Goal: Book appointment/travel/reservation

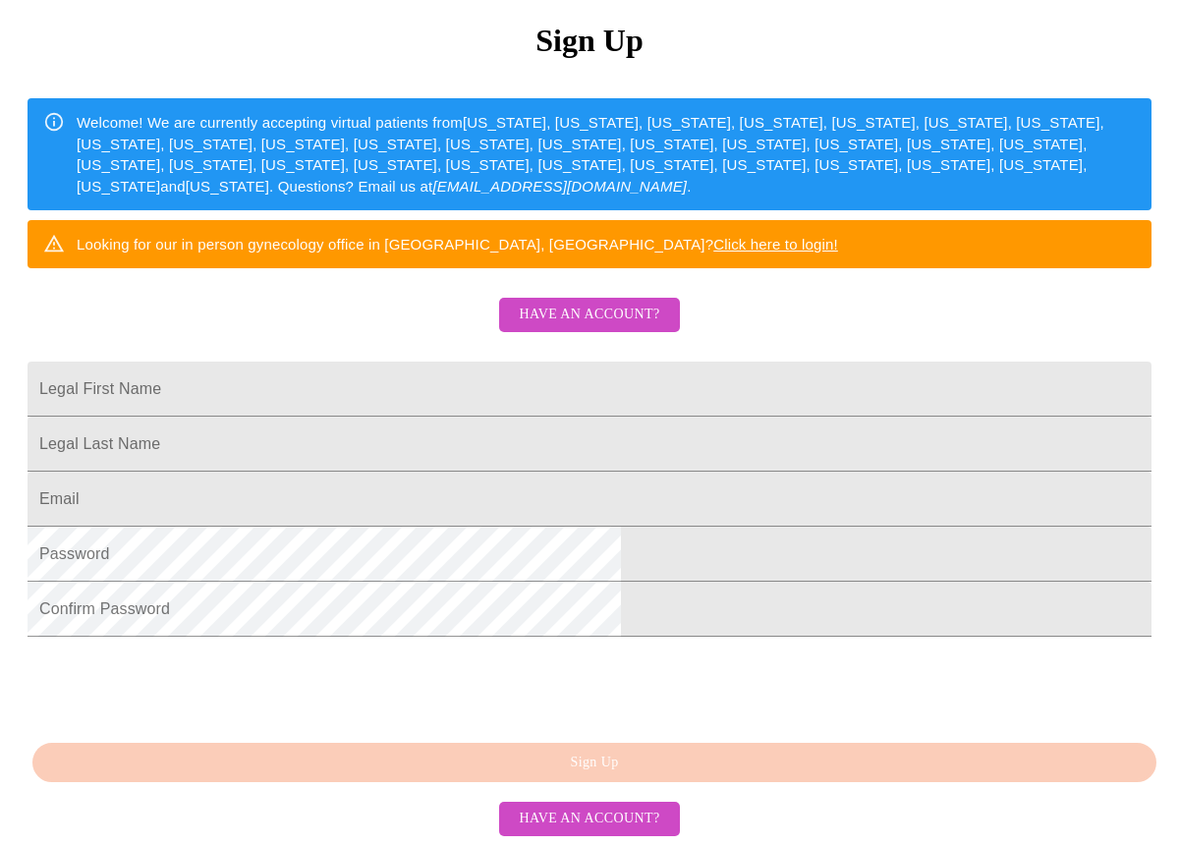
scroll to position [376, 0]
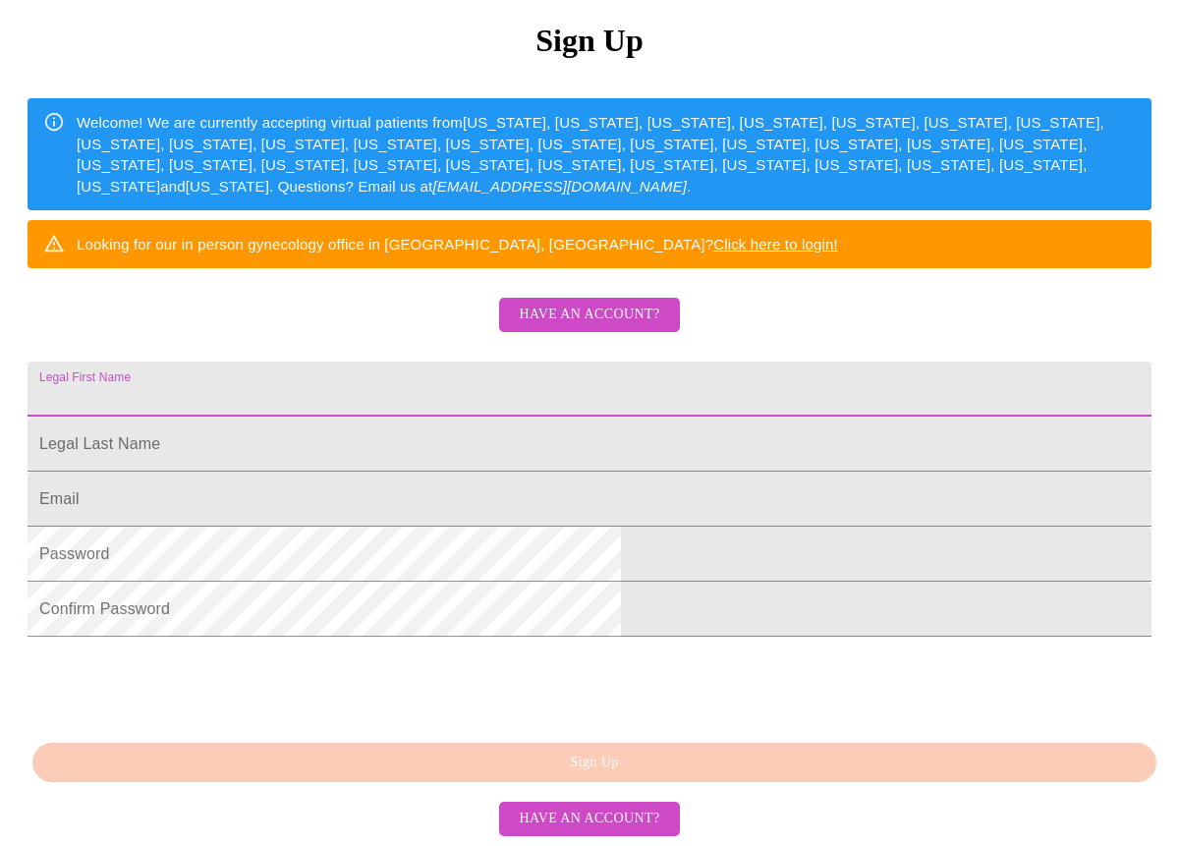
click at [447, 362] on input "Legal First Name" at bounding box center [590, 389] width 1124 height 55
type input "[PERSON_NAME]"
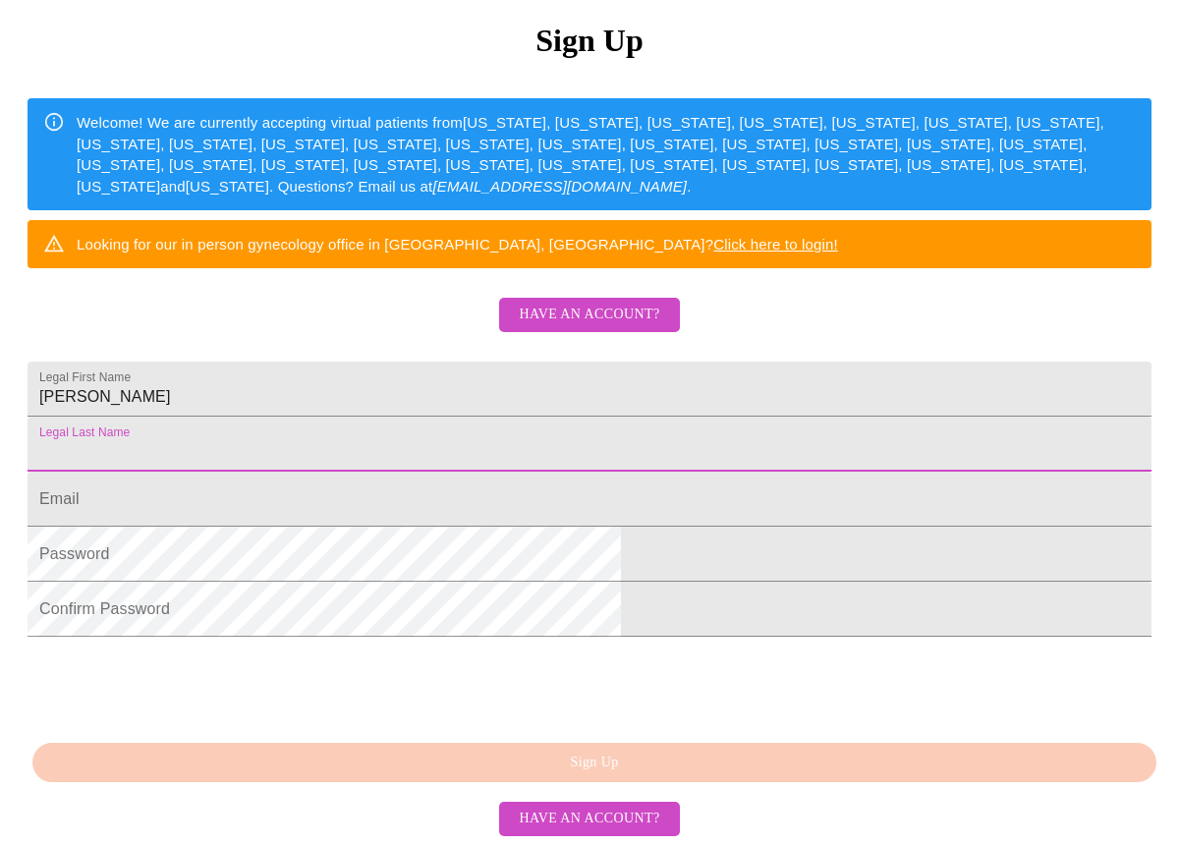
click at [418, 417] on input "Legal First Name" at bounding box center [590, 444] width 1124 height 55
type input "[PERSON_NAME]"
click at [365, 472] on input "Legal First Name" at bounding box center [590, 499] width 1124 height 55
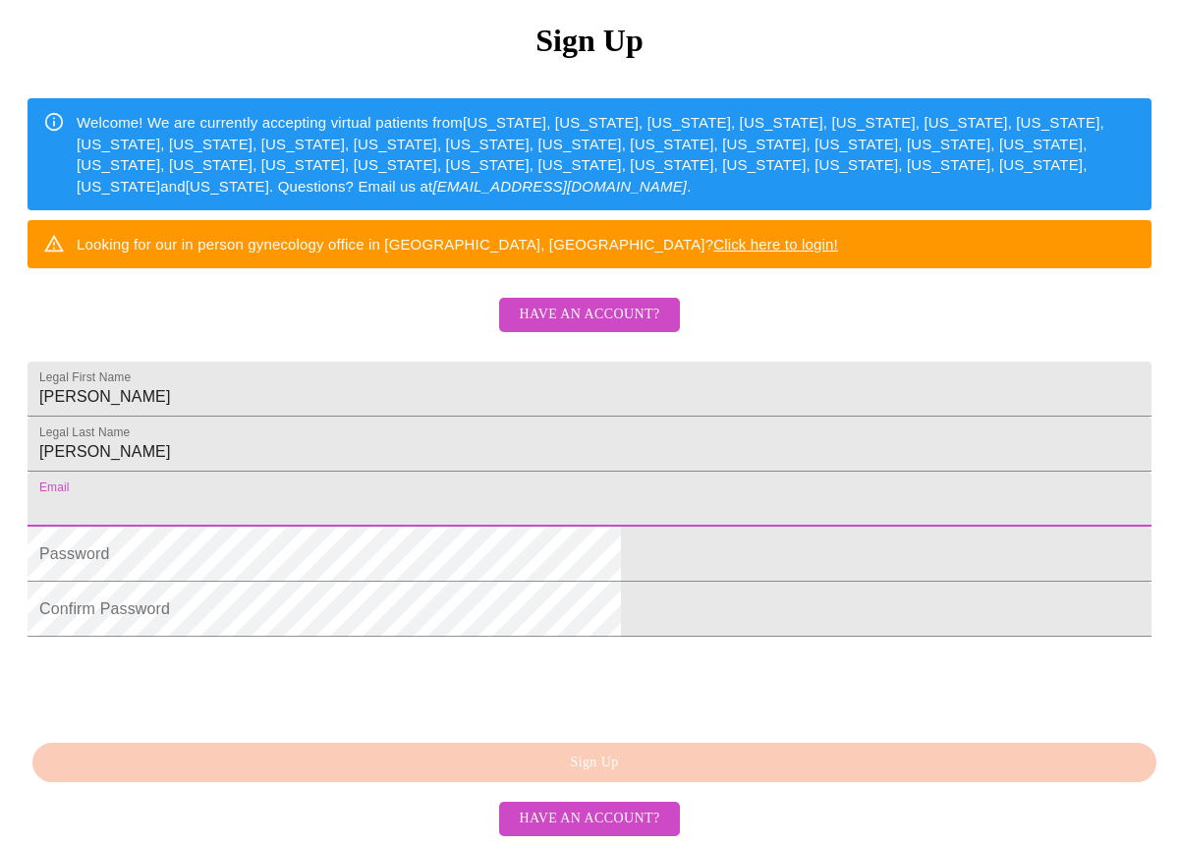
type input "[EMAIL_ADDRESS][DOMAIN_NAME]"
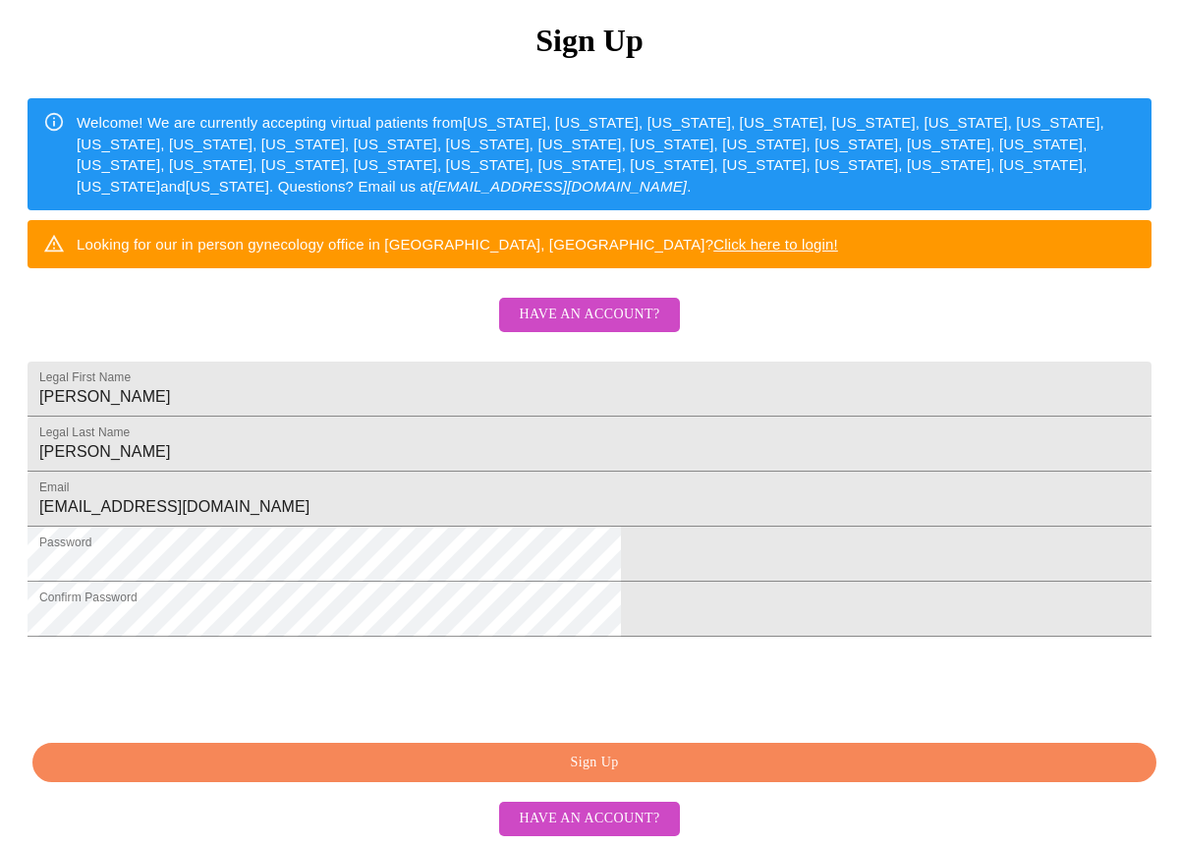
click at [609, 775] on span "Sign Up" at bounding box center [594, 763] width 1079 height 25
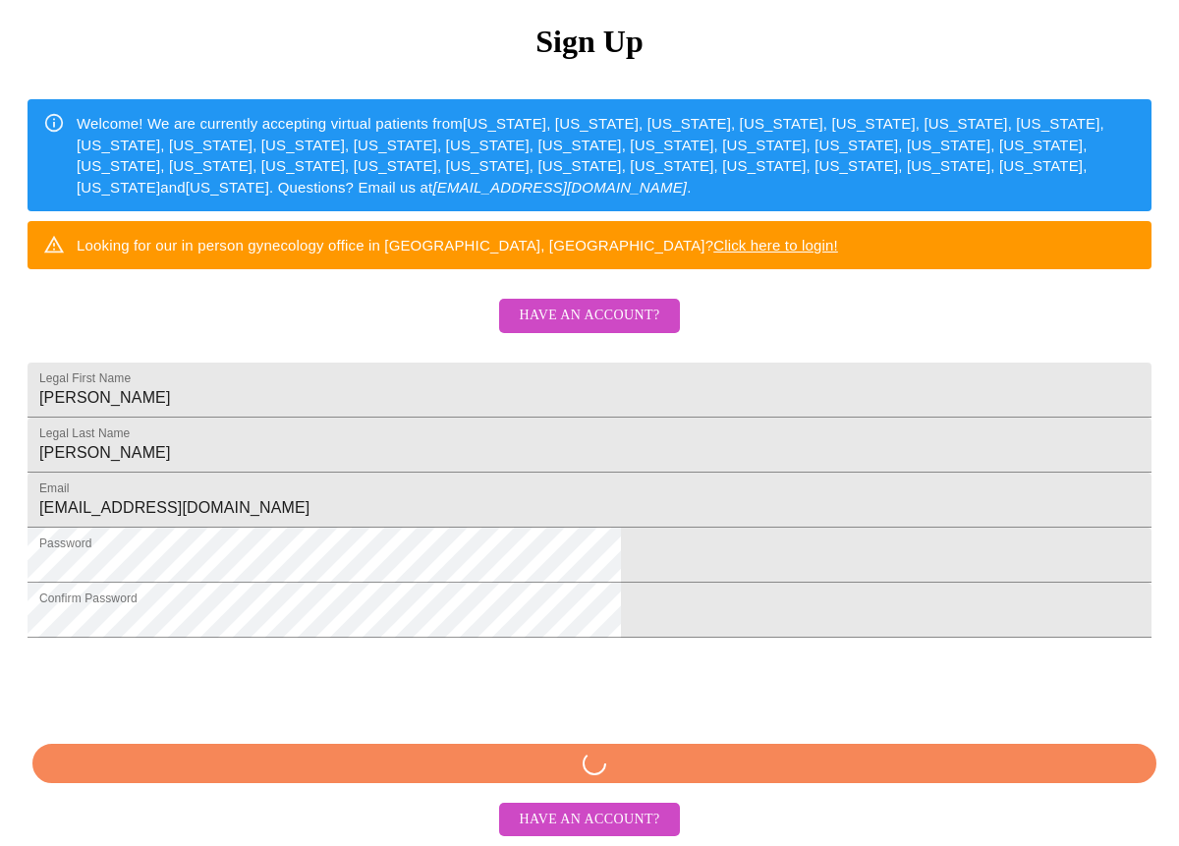
scroll to position [304, 0]
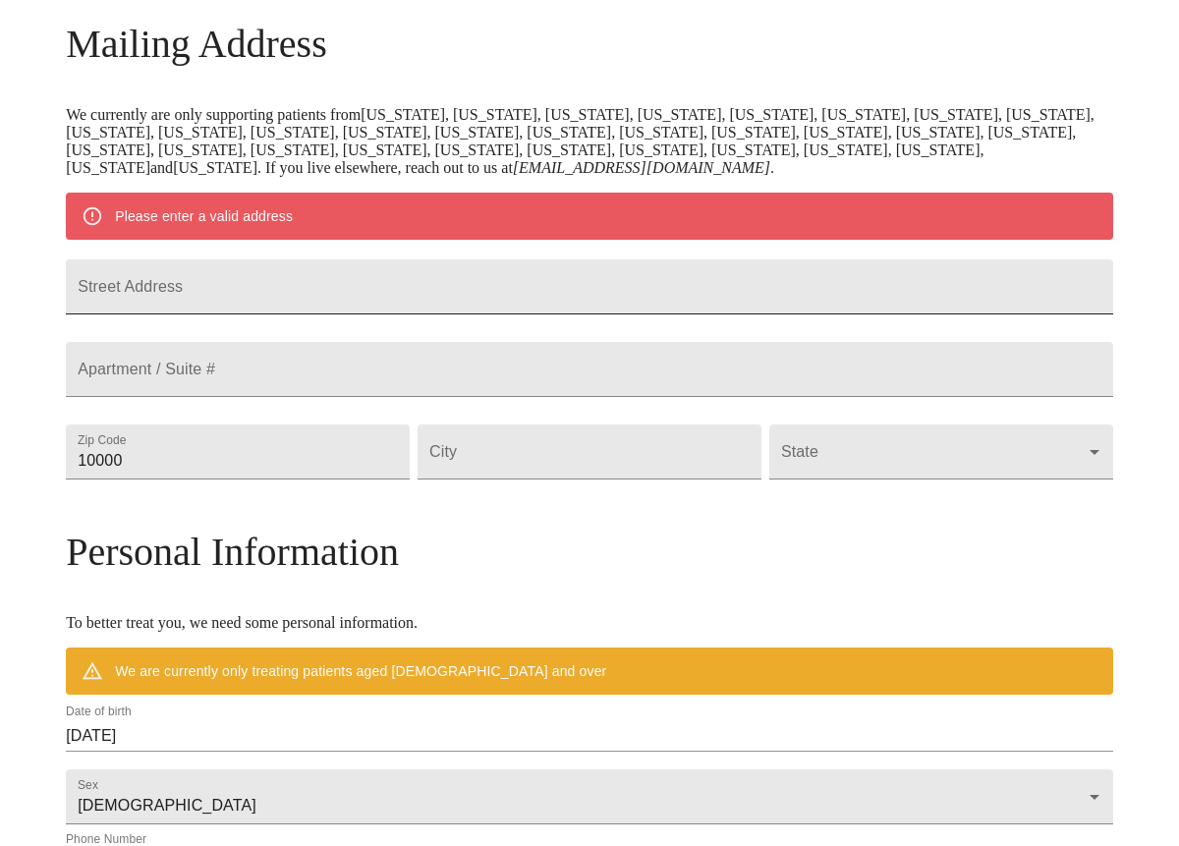
click at [268, 301] on input "Street Address" at bounding box center [590, 286] width 1048 height 55
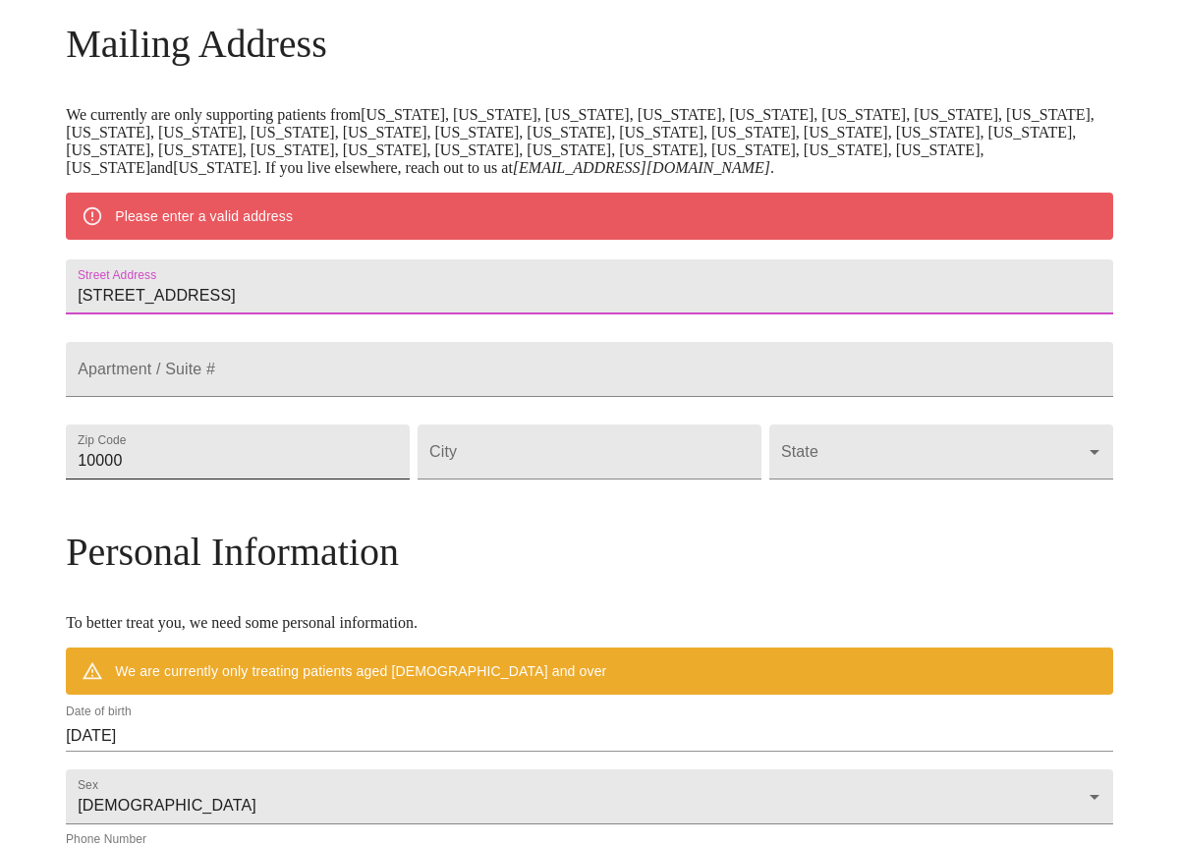
type input "[STREET_ADDRESS]"
click at [296, 480] on input "10000" at bounding box center [238, 452] width 344 height 55
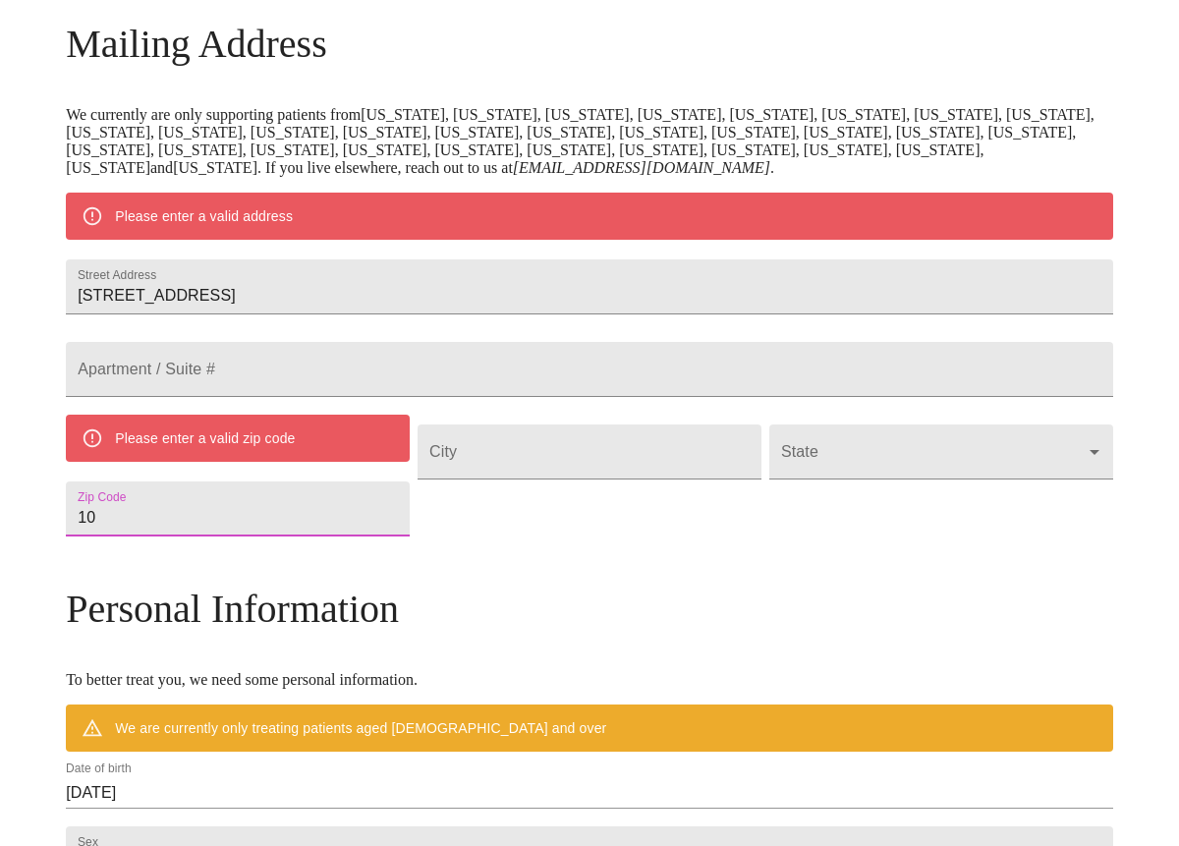
type input "1"
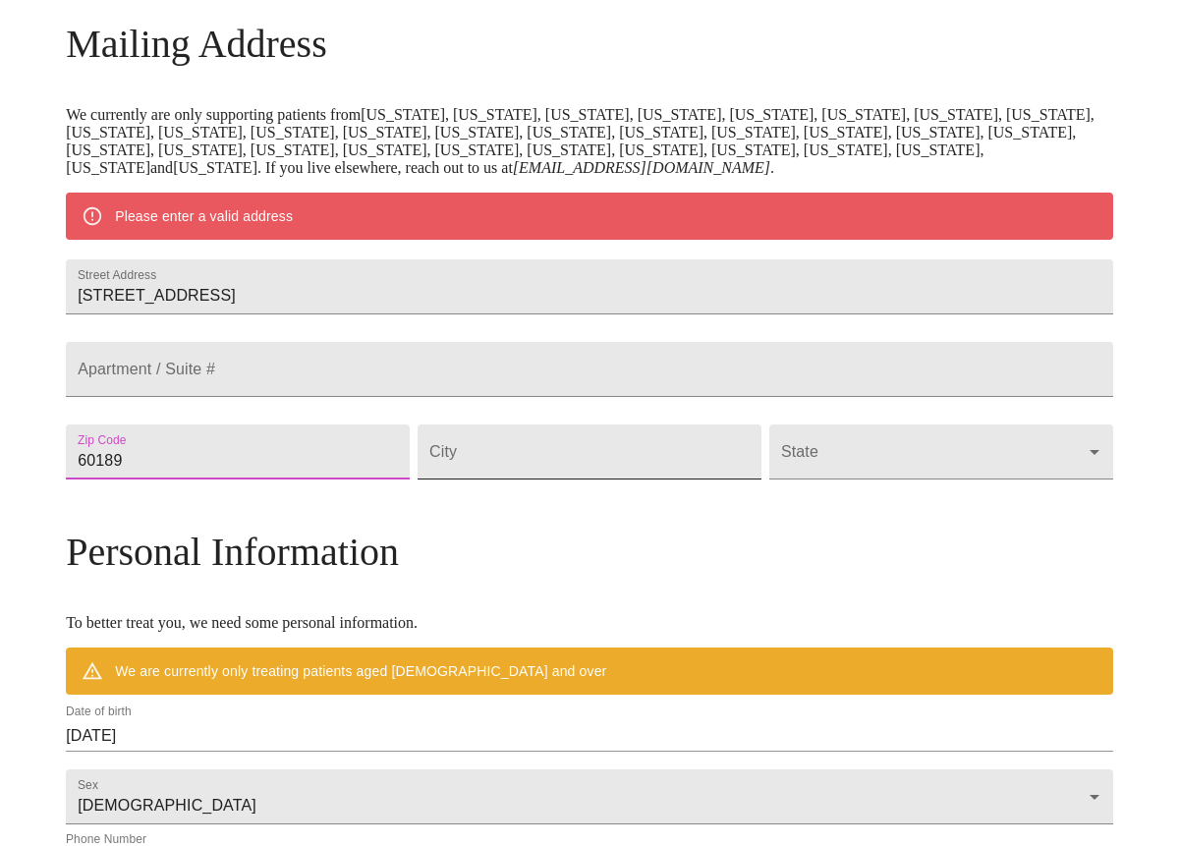
type input "60189"
click at [612, 480] on input "Street Address" at bounding box center [590, 452] width 344 height 55
type input "wheaton"
click at [976, 498] on body "MyMenopauseRx Welcome to MyMenopauseRx Since it's your first time here, you'll …" at bounding box center [590, 479] width 1164 height 1550
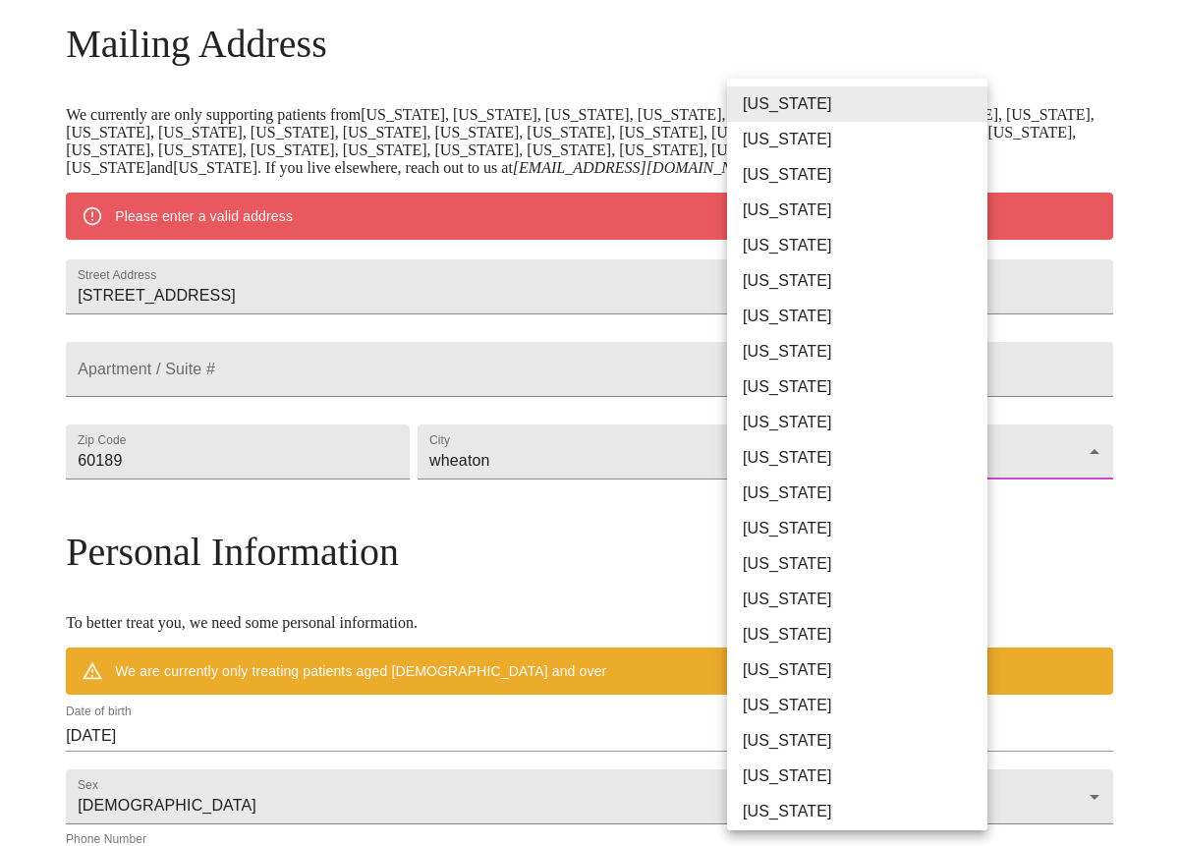
click at [886, 529] on li "[US_STATE]" at bounding box center [857, 528] width 260 height 35
type input "[US_STATE]"
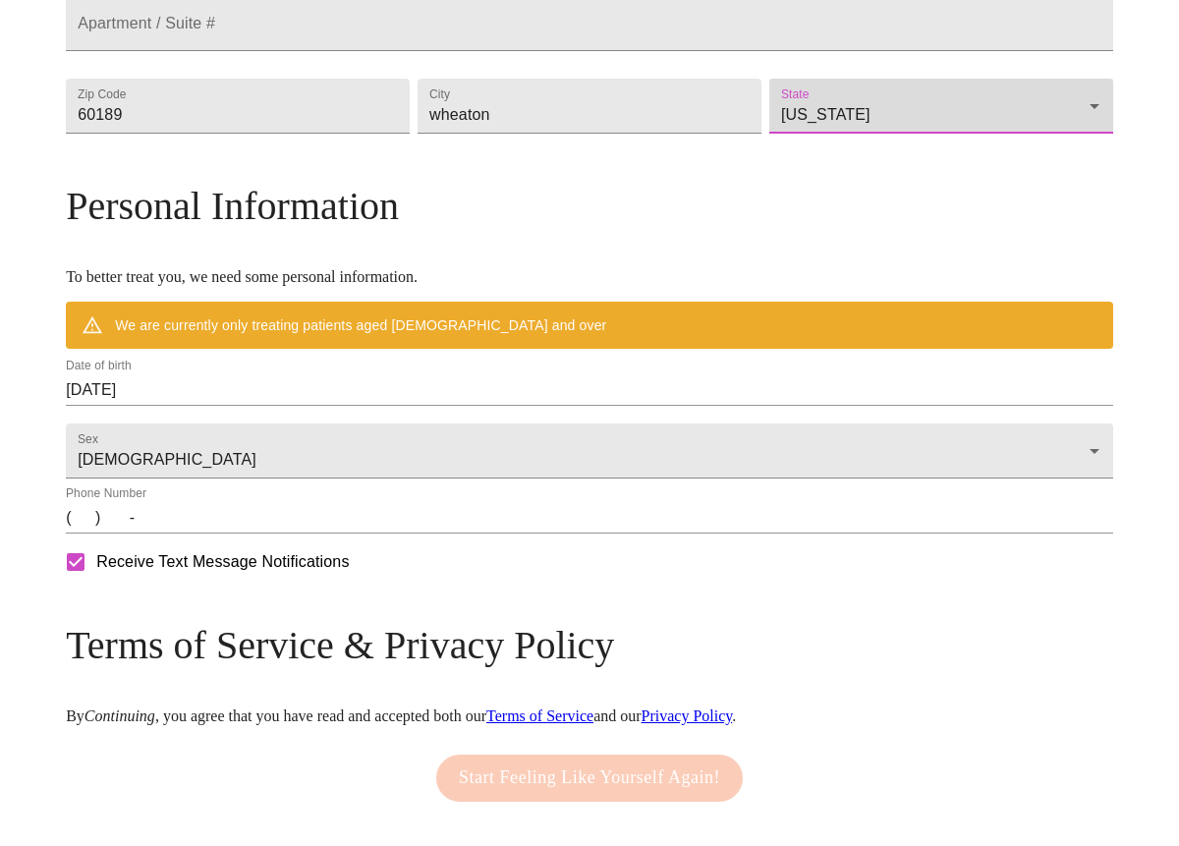
scroll to position [600, 0]
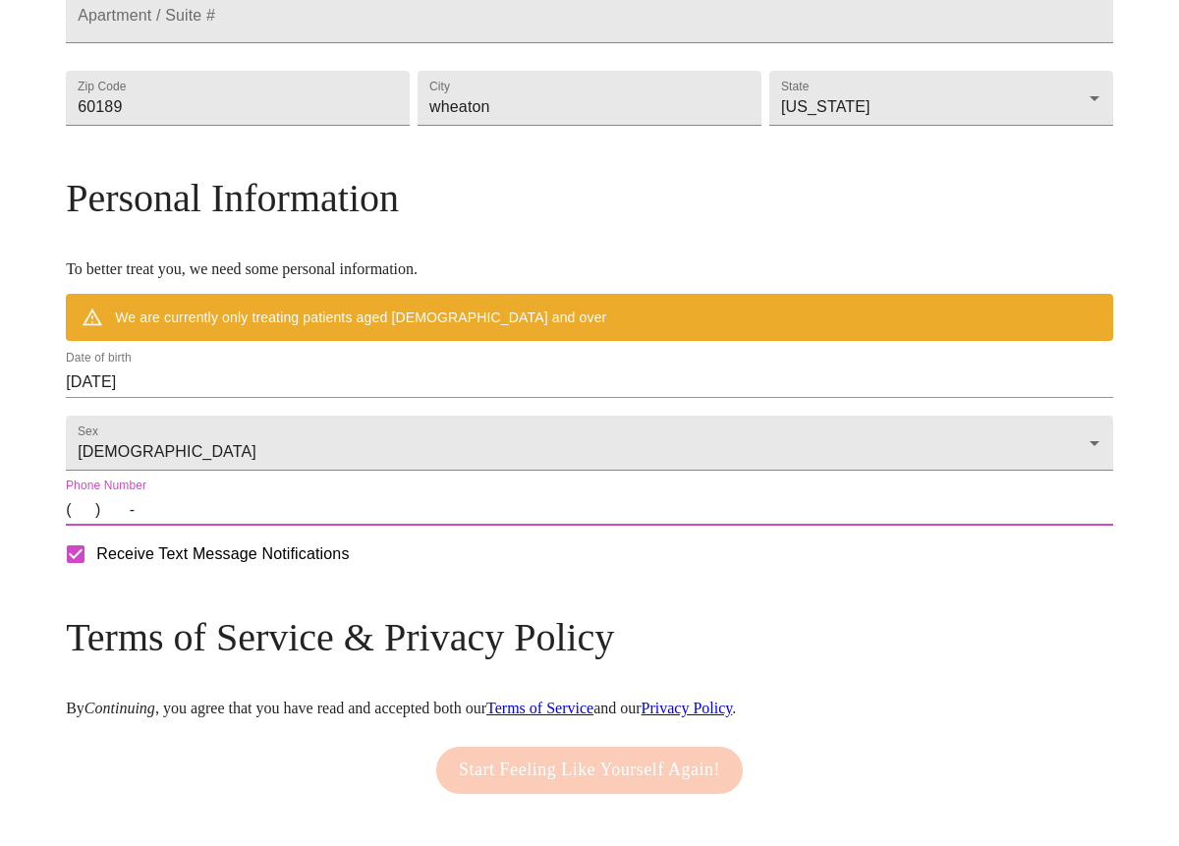
click at [213, 526] on input "(   )    -" at bounding box center [590, 509] width 1048 height 31
click at [311, 398] on input "[DATE]" at bounding box center [590, 382] width 1048 height 31
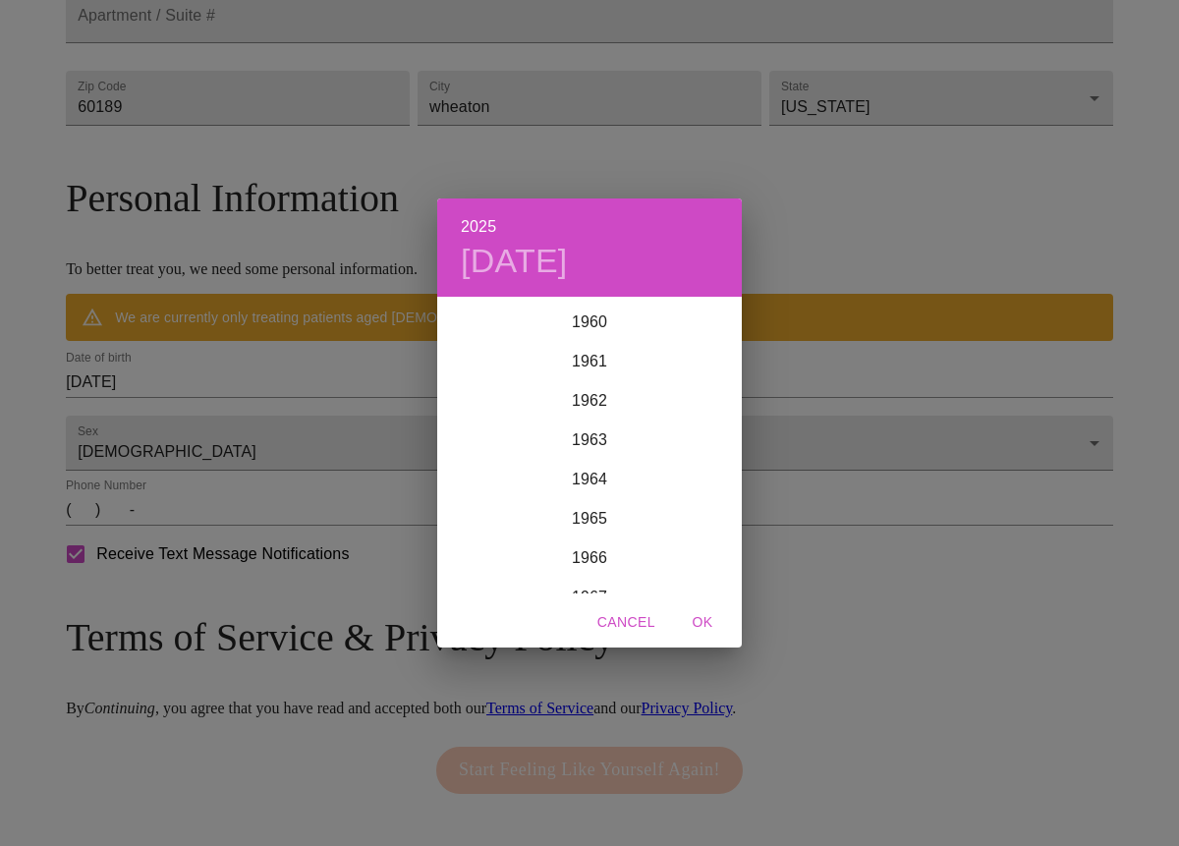
scroll to position [2403, 0]
click at [597, 545] on div "1966" at bounding box center [589, 549] width 305 height 39
click at [589, 551] on div "Nov" at bounding box center [589, 557] width 101 height 74
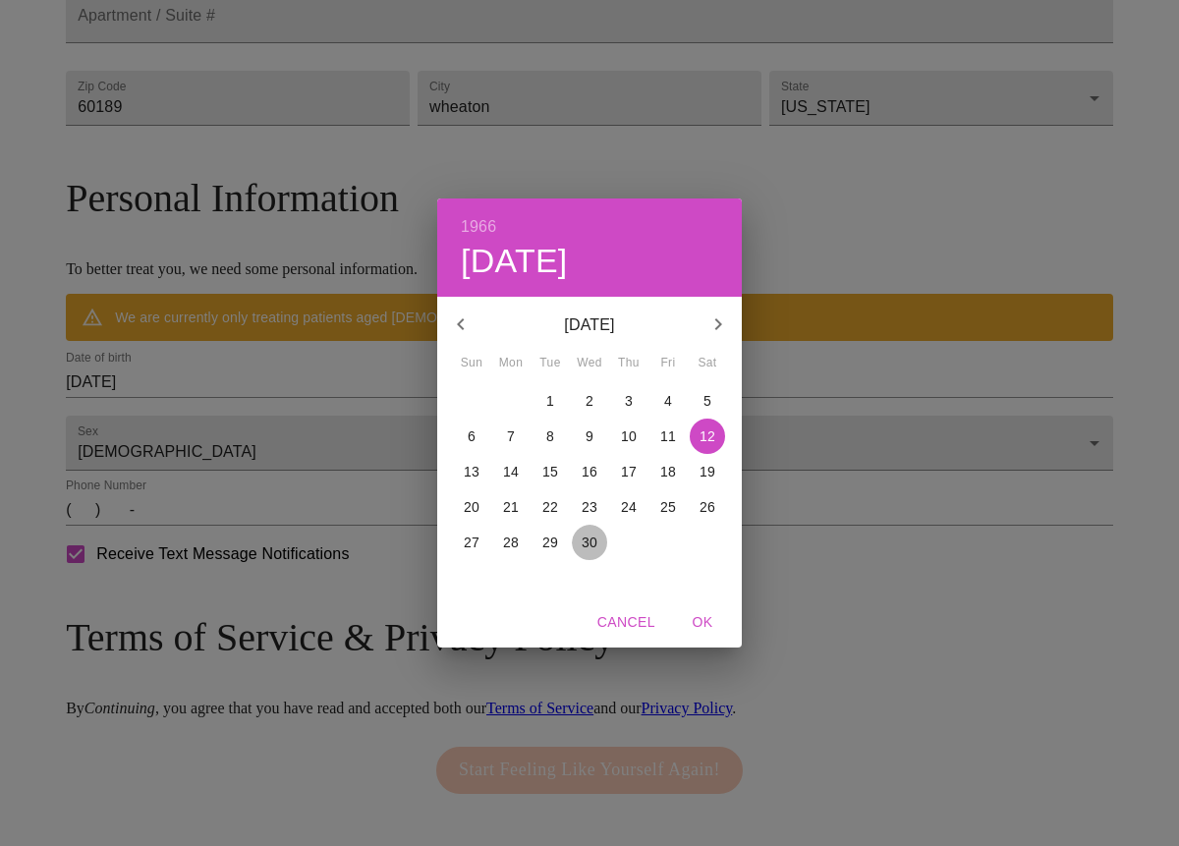
click at [589, 551] on p "30" at bounding box center [590, 543] width 16 height 20
click at [699, 617] on span "OK" at bounding box center [702, 622] width 47 height 25
type input "[DATE]"
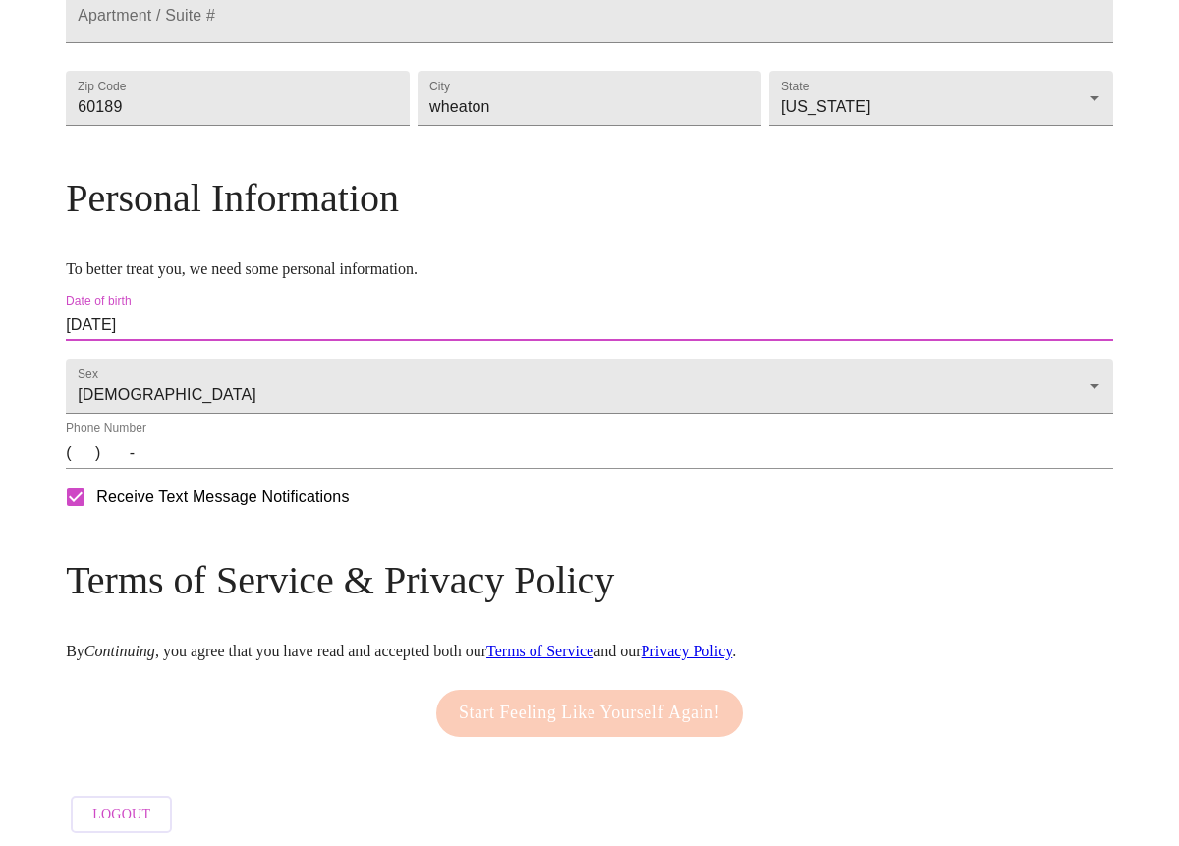
click at [203, 469] on input "(   )    -" at bounding box center [590, 452] width 1048 height 31
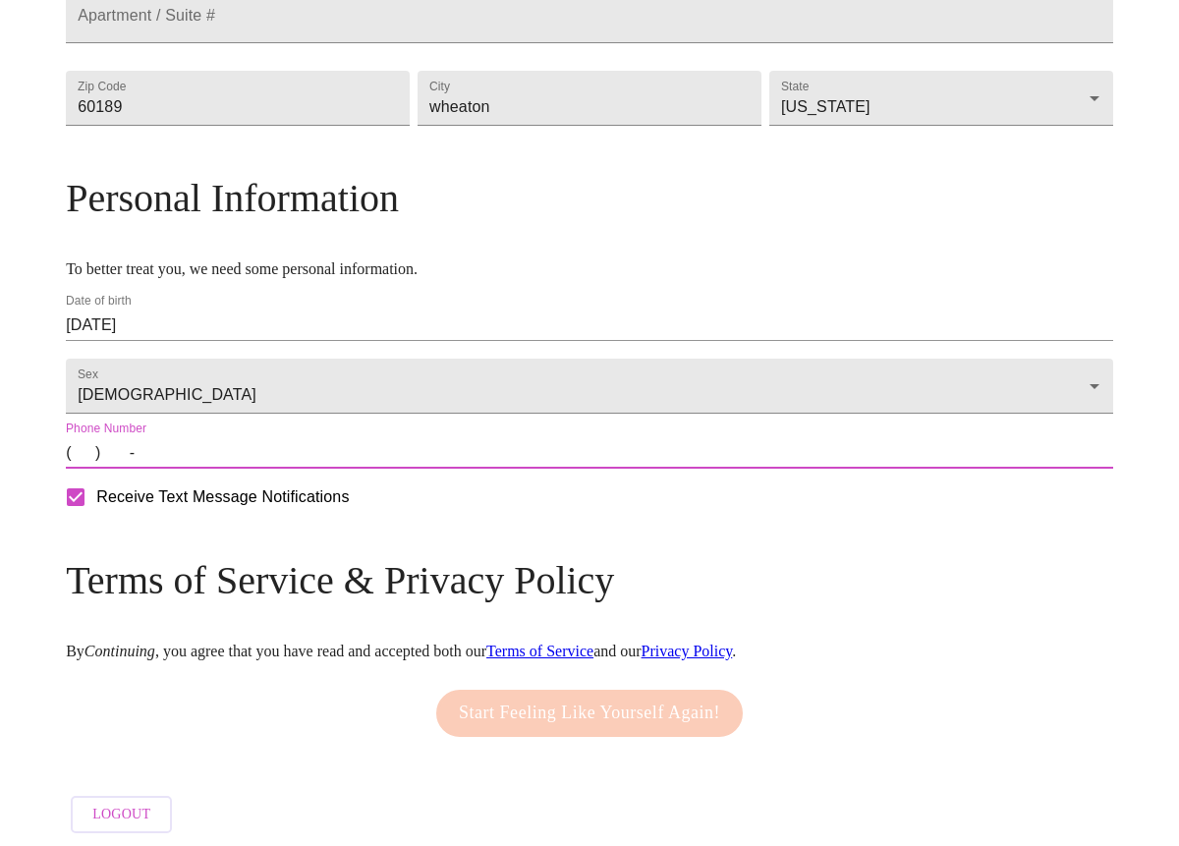
click at [203, 469] on input "(   )    -" at bounding box center [590, 452] width 1048 height 31
click at [306, 469] on input "(   )    -" at bounding box center [590, 452] width 1048 height 31
click at [203, 469] on input "(   )    -" at bounding box center [590, 452] width 1048 height 31
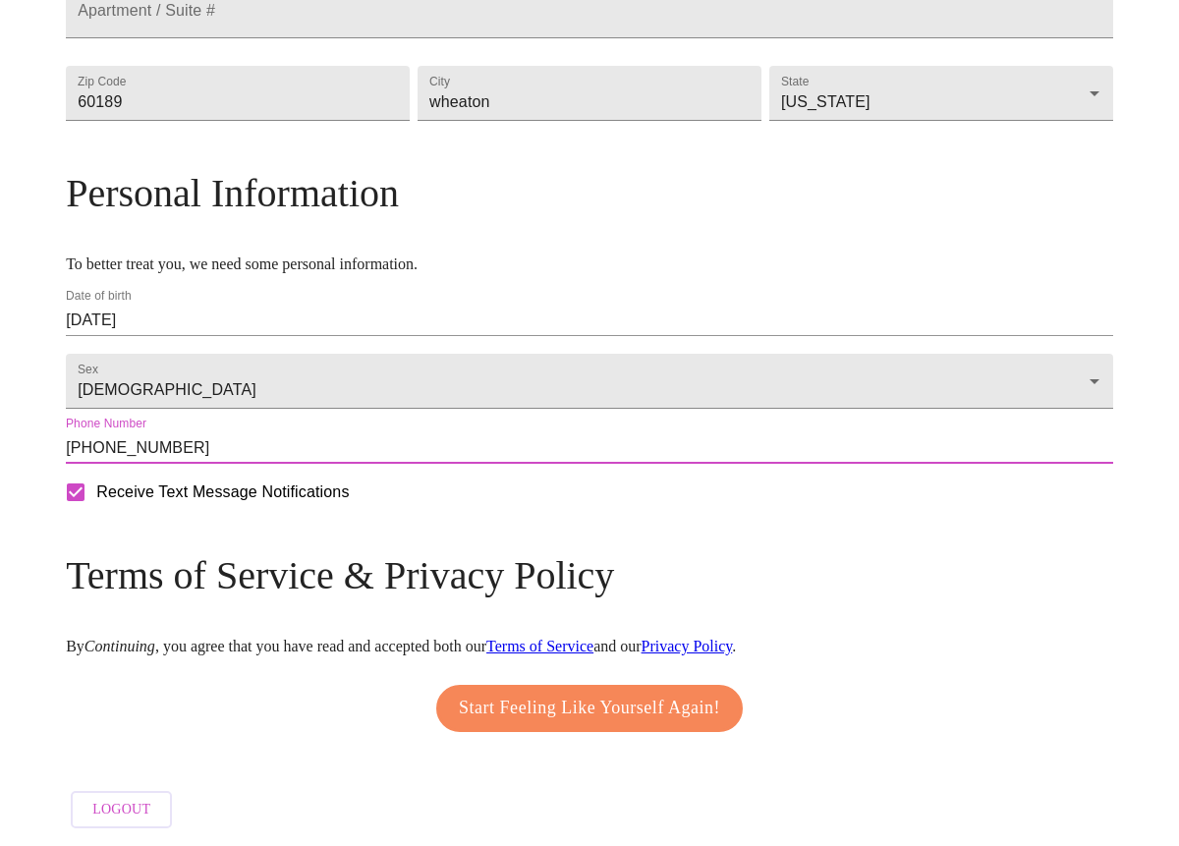
scroll to position [664, 0]
type input "[PHONE_NUMBER]"
click at [609, 698] on span "Start Feeling Like Yourself Again!" at bounding box center [589, 708] width 261 height 31
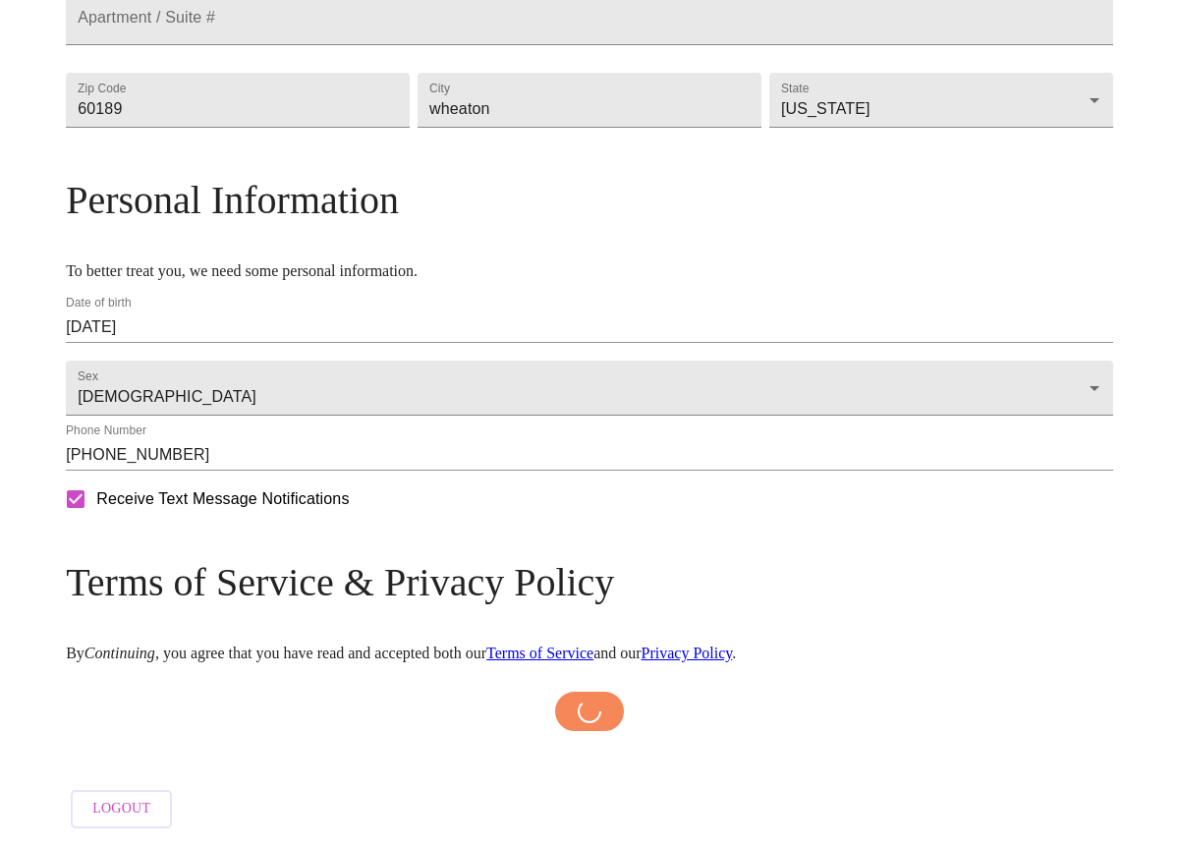
scroll to position [657, 0]
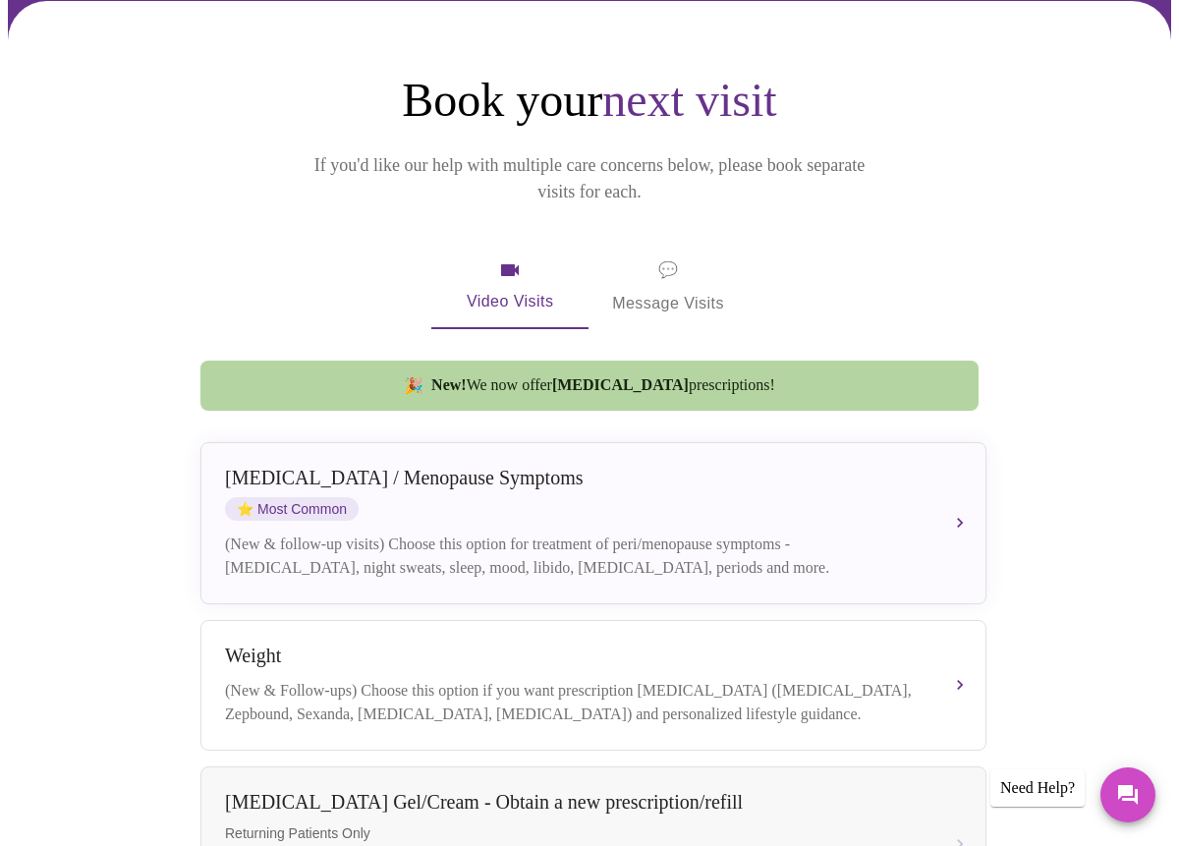
scroll to position [94, 0]
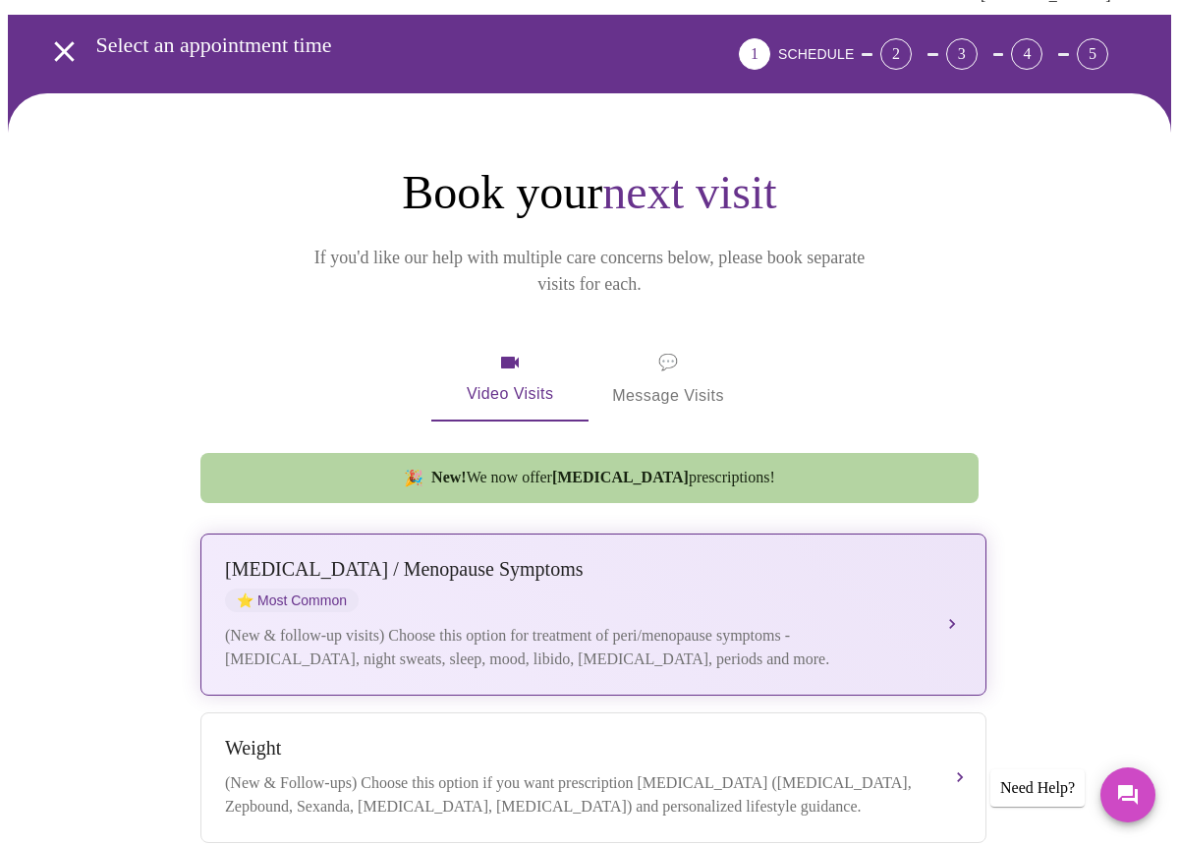
click at [856, 558] on div "[MEDICAL_DATA] / Menopause Symptoms ⭐ Most Common" at bounding box center [574, 585] width 698 height 54
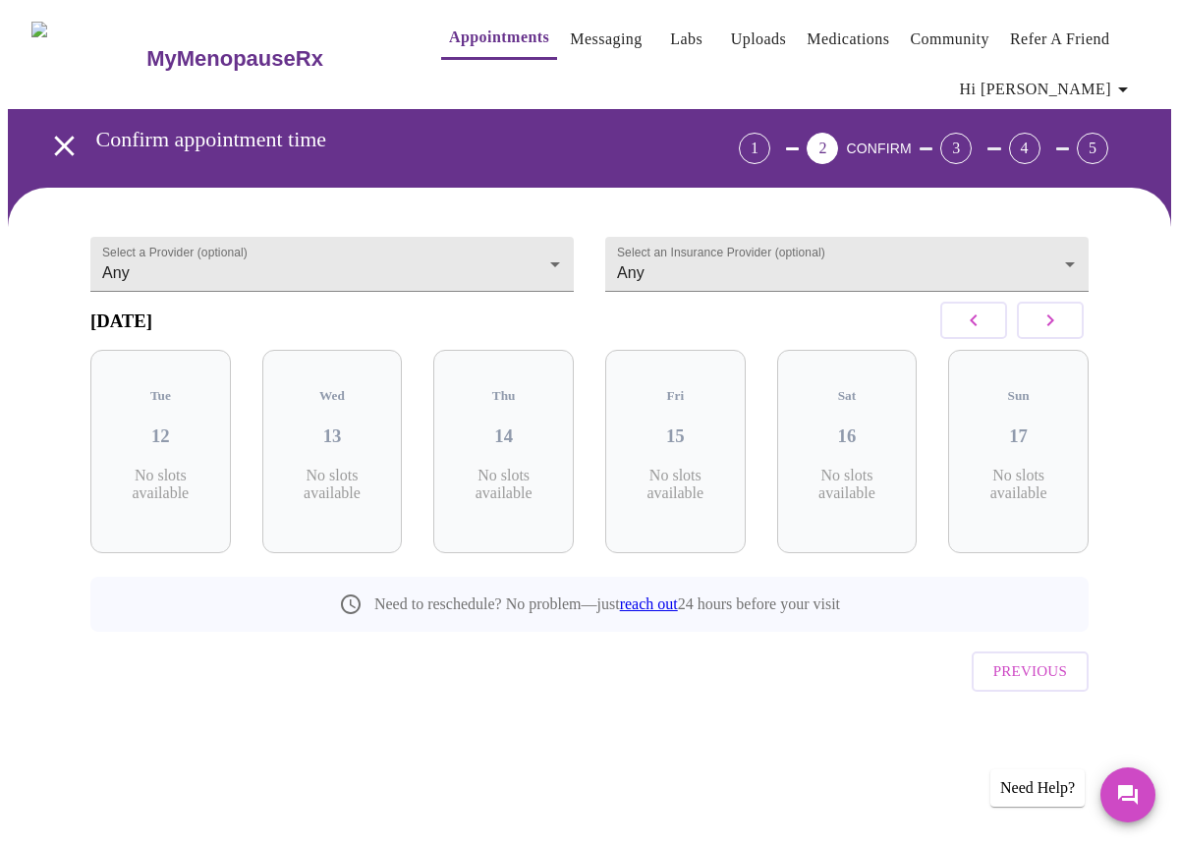
scroll to position [0, 0]
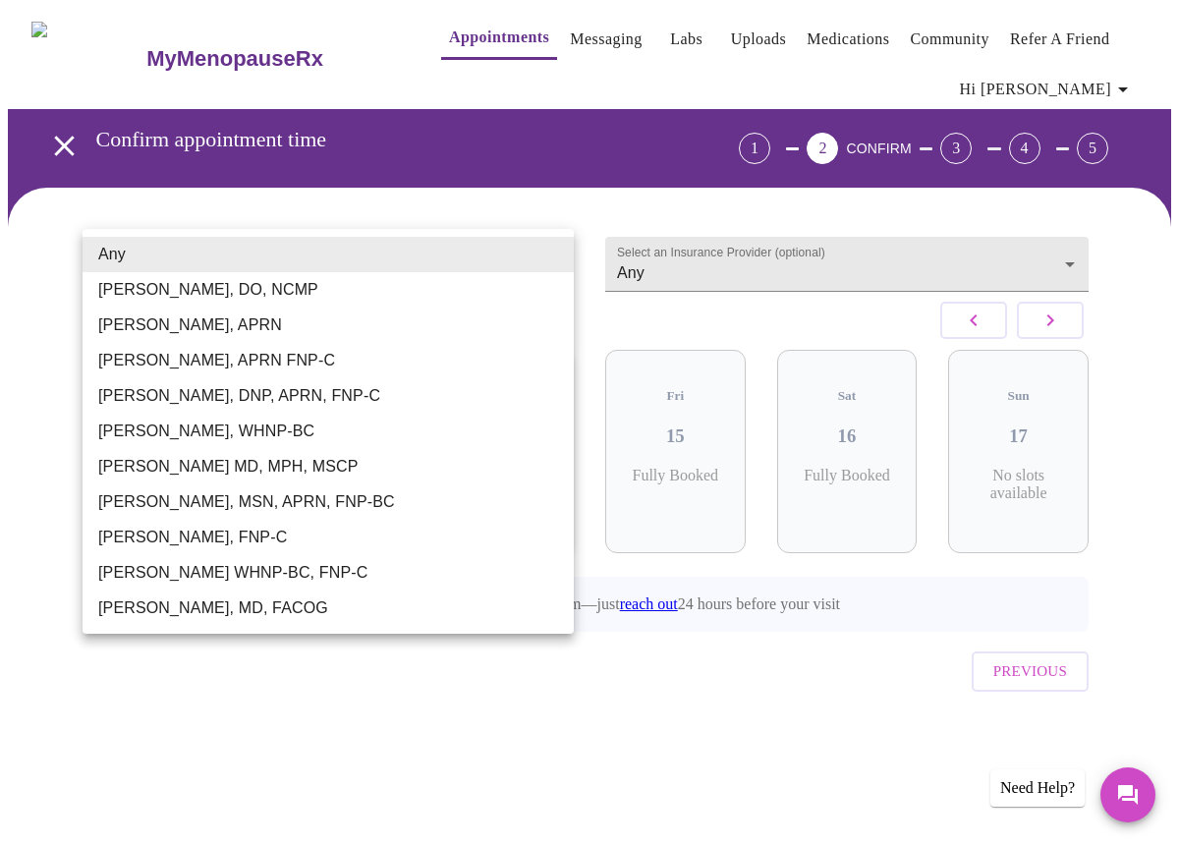
click at [556, 256] on body "MyMenopauseRx Appointments Messaging Labs Uploads Medications Community Refer a…" at bounding box center [590, 399] width 1164 height 782
click at [436, 338] on li "[PERSON_NAME], APRN" at bounding box center [328, 325] width 491 height 35
type input "[PERSON_NAME], APRN"
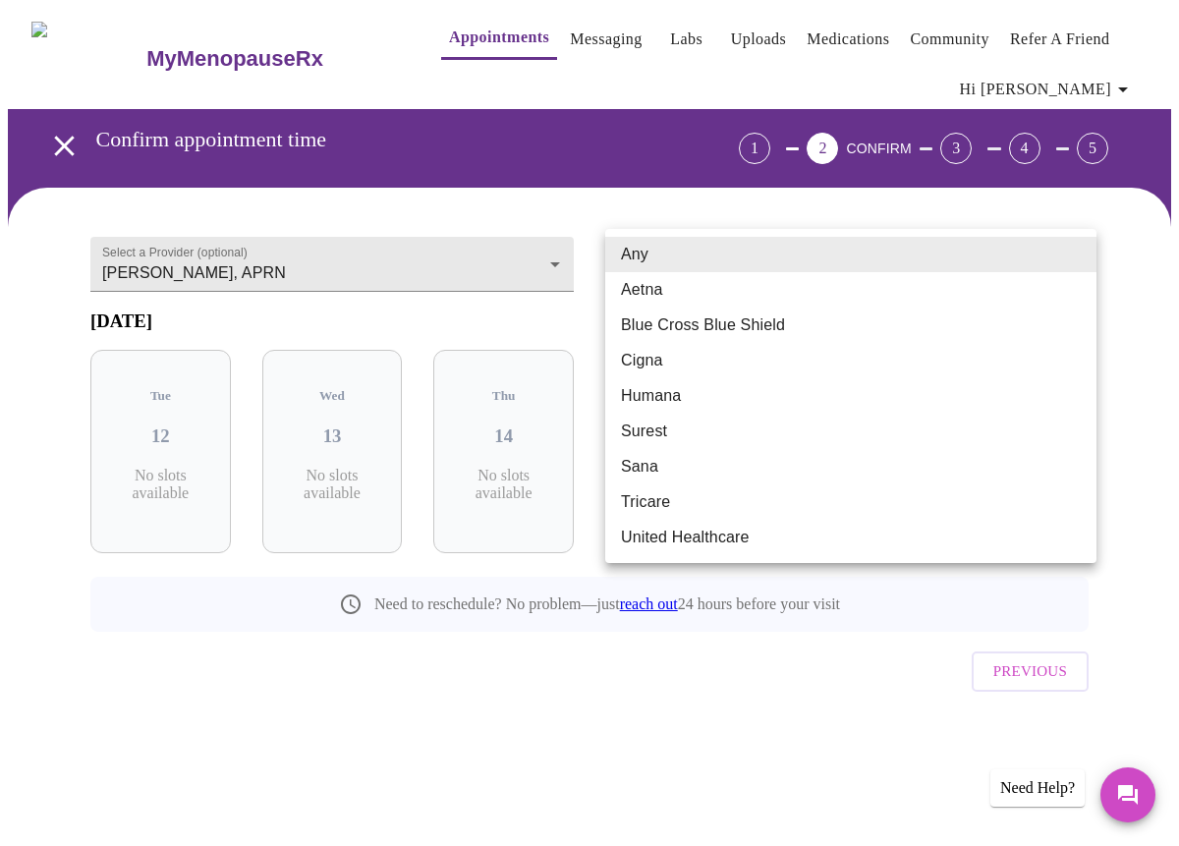
click at [1075, 257] on body "MyMenopauseRx Appointments Messaging Labs Uploads Medications Community Refer a…" at bounding box center [590, 399] width 1164 height 782
click at [1053, 298] on li "Aetna" at bounding box center [850, 289] width 491 height 35
type input "Aetna"
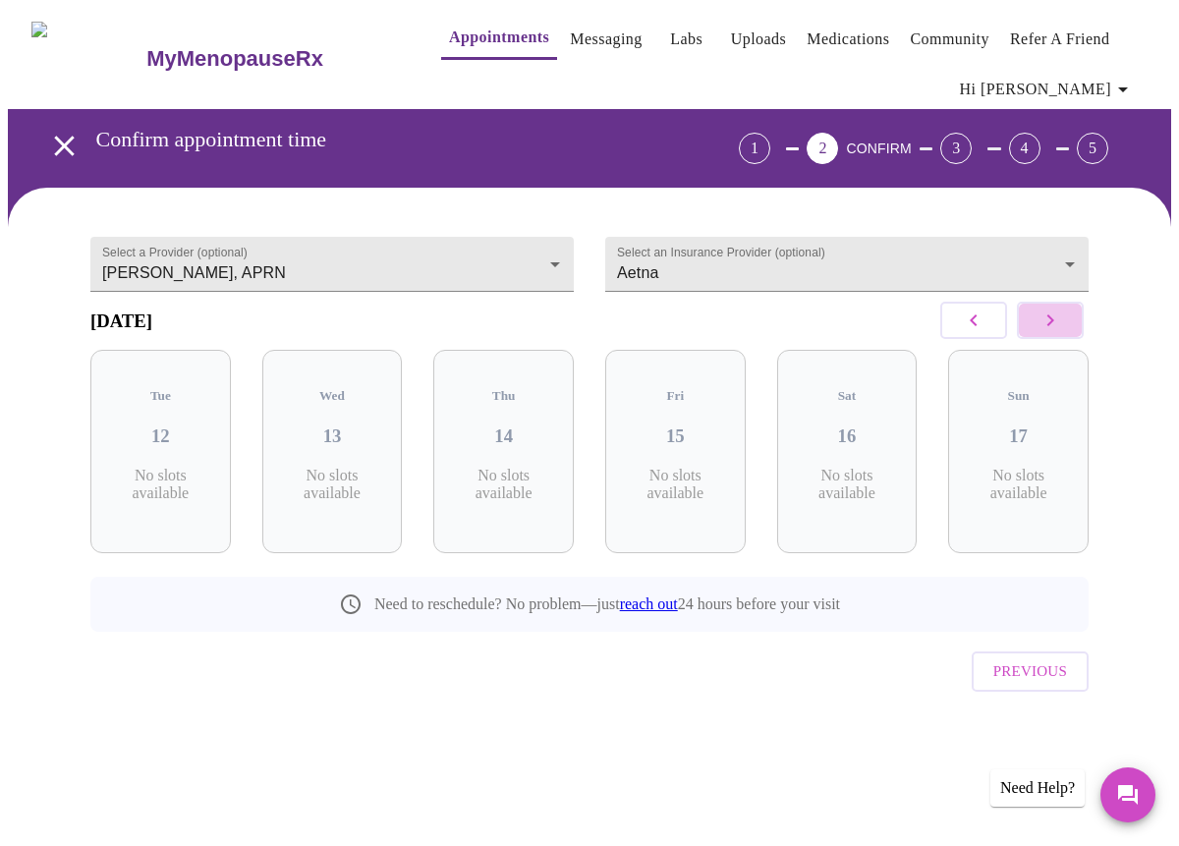
click at [1059, 332] on icon "button" at bounding box center [1051, 321] width 24 height 24
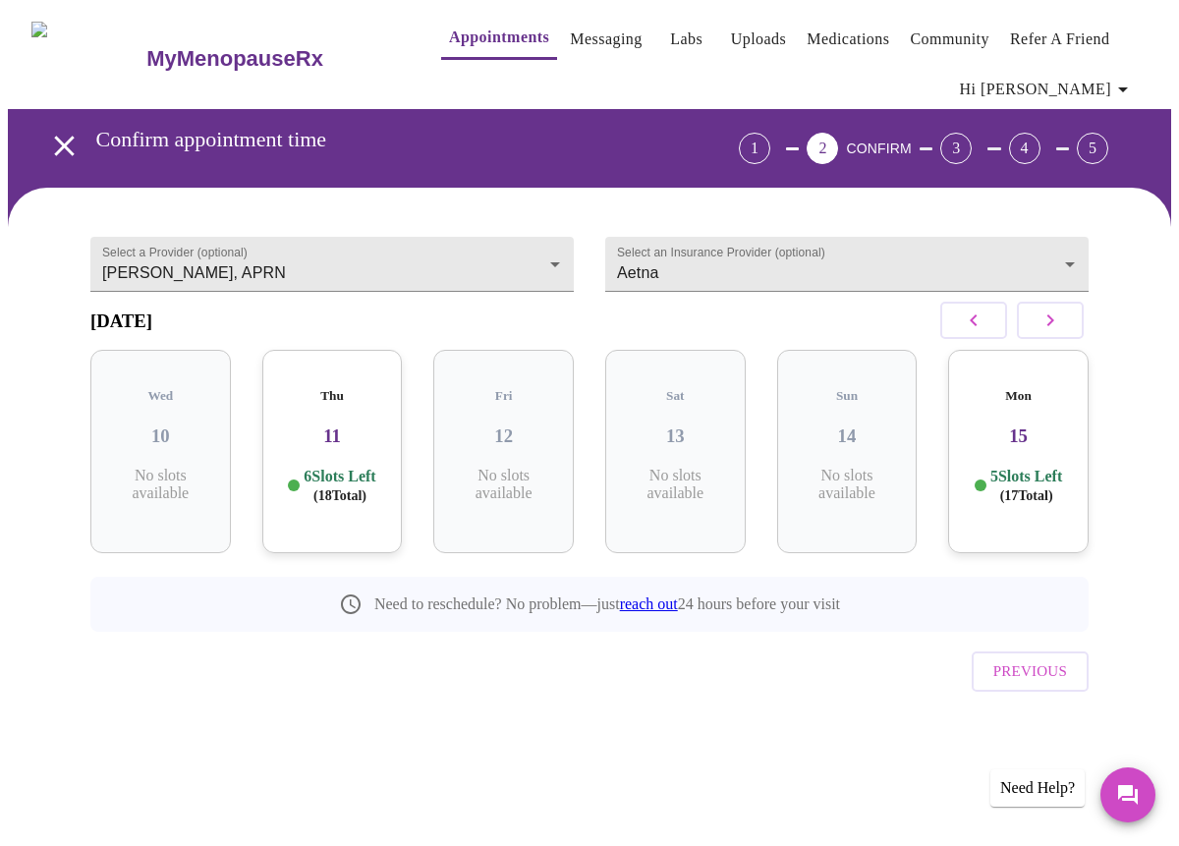
click at [1059, 332] on icon "button" at bounding box center [1051, 321] width 24 height 24
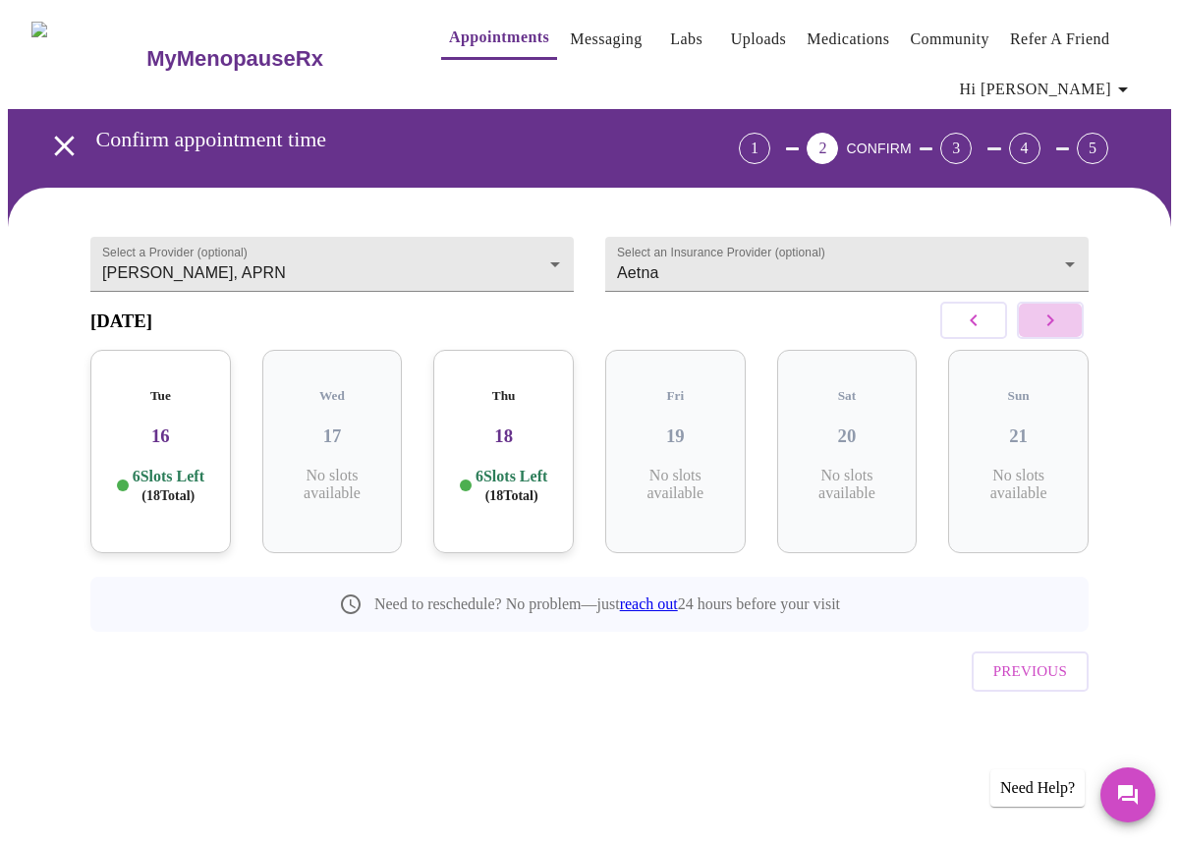
click at [1059, 332] on icon "button" at bounding box center [1051, 321] width 24 height 24
click at [507, 448] on div "Mon 06 5 Slots Left ( 17 Total)" at bounding box center [503, 451] width 141 height 203
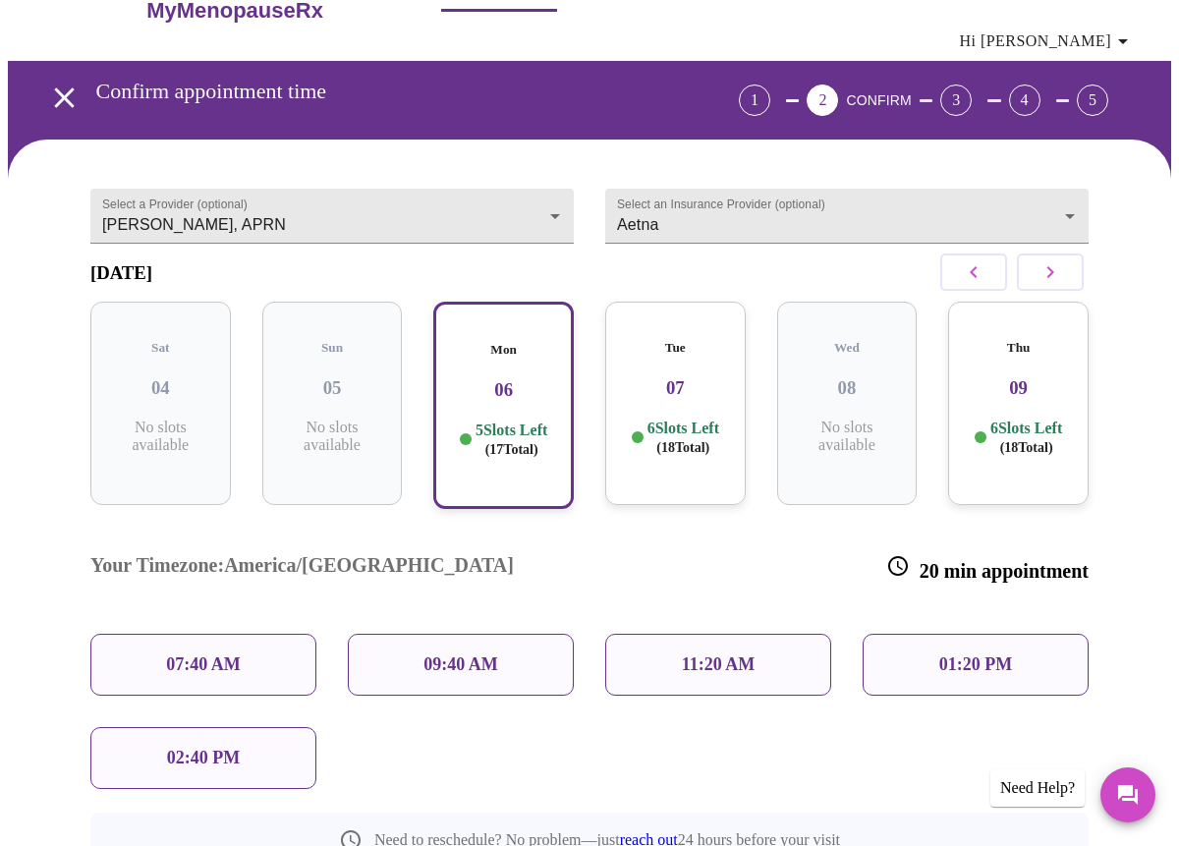
scroll to position [47, 0]
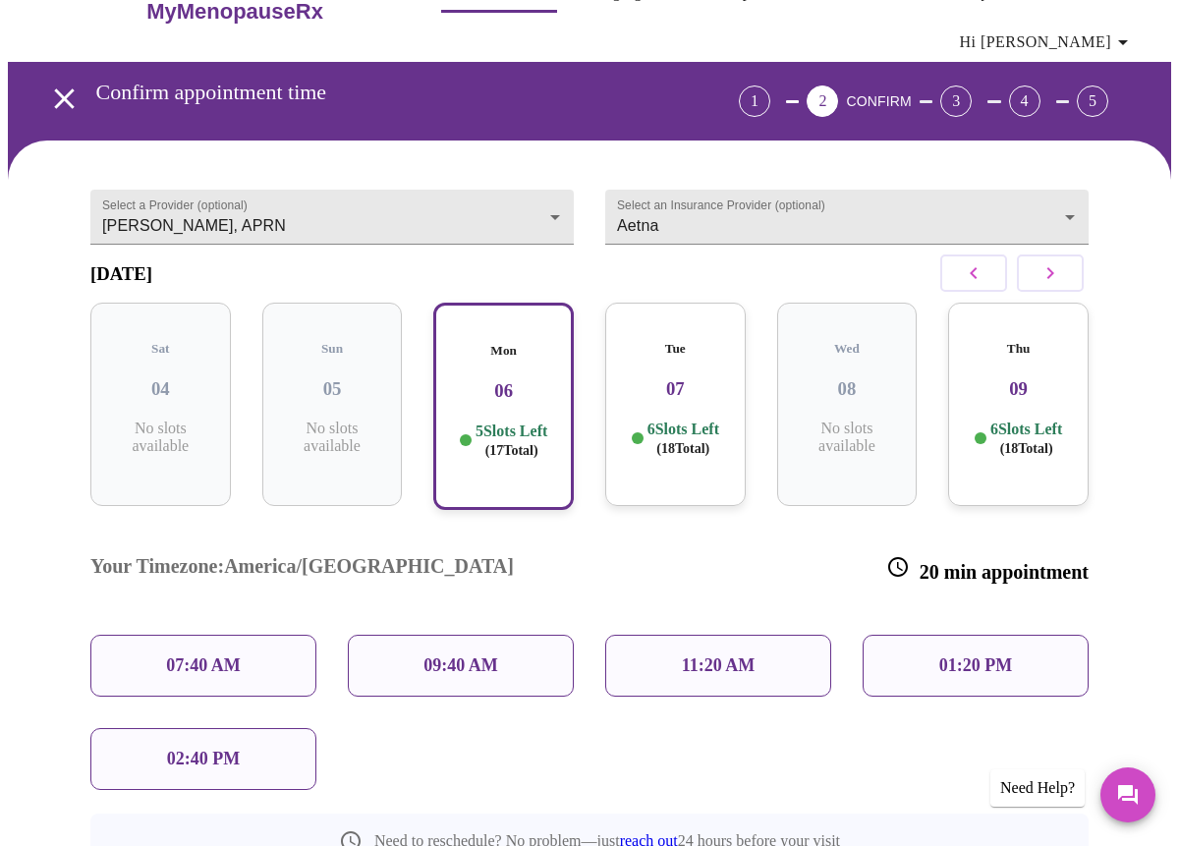
click at [671, 378] on h3 "07" at bounding box center [675, 389] width 109 height 22
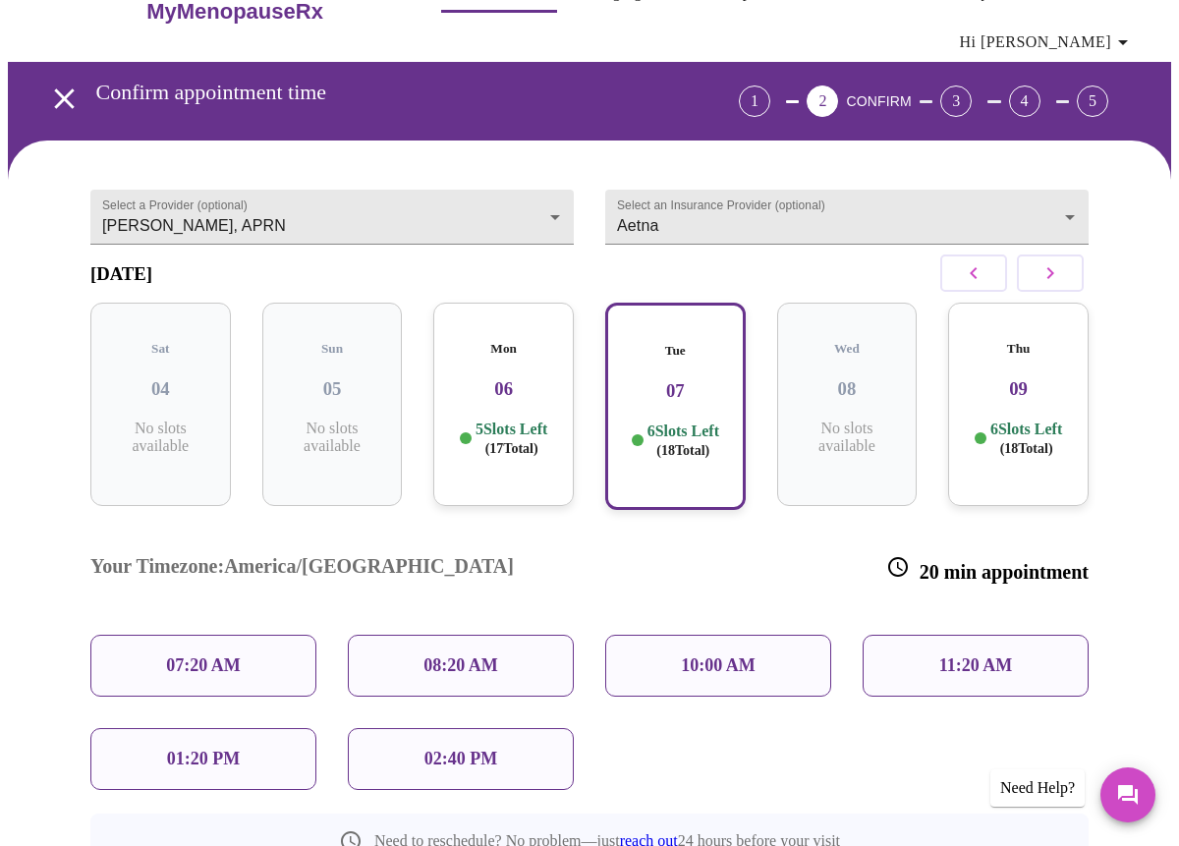
click at [705, 656] on p "10:00 AM" at bounding box center [718, 666] width 75 height 21
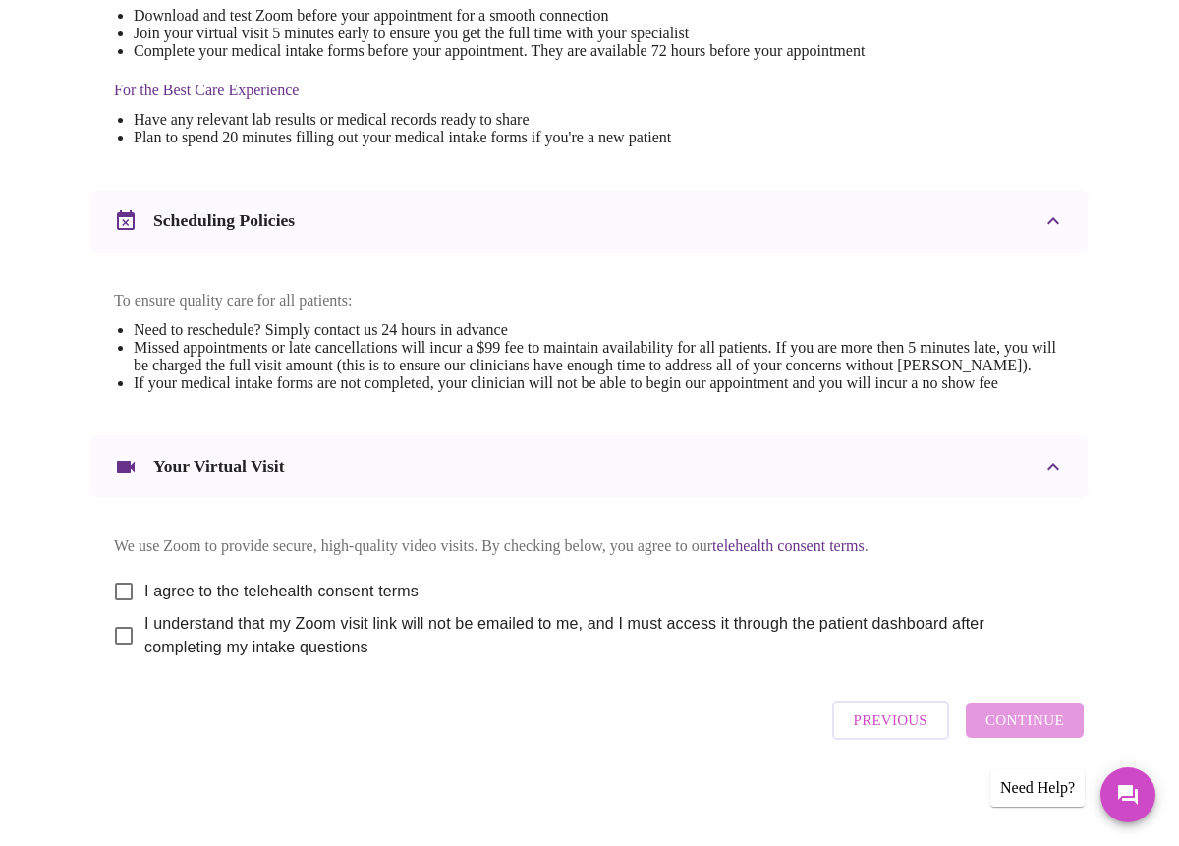
scroll to position [682, 0]
click at [119, 581] on input "I agree to the telehealth consent terms" at bounding box center [123, 591] width 41 height 41
checkbox input "true"
click at [105, 640] on input "I understand that my Zoom visit link will not be emailed to me, and I must acce…" at bounding box center [123, 635] width 41 height 41
checkbox input "true"
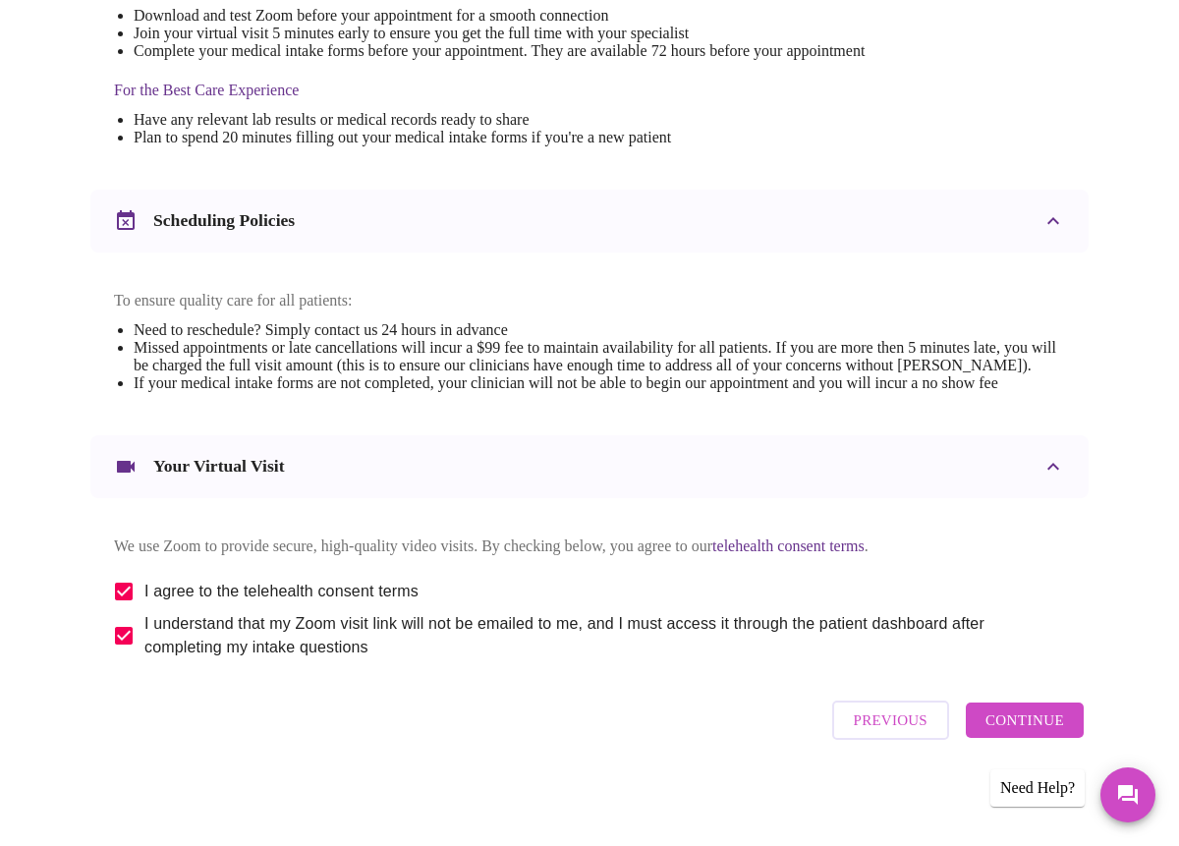
click at [1040, 733] on span "Continue" at bounding box center [1025, 721] width 79 height 26
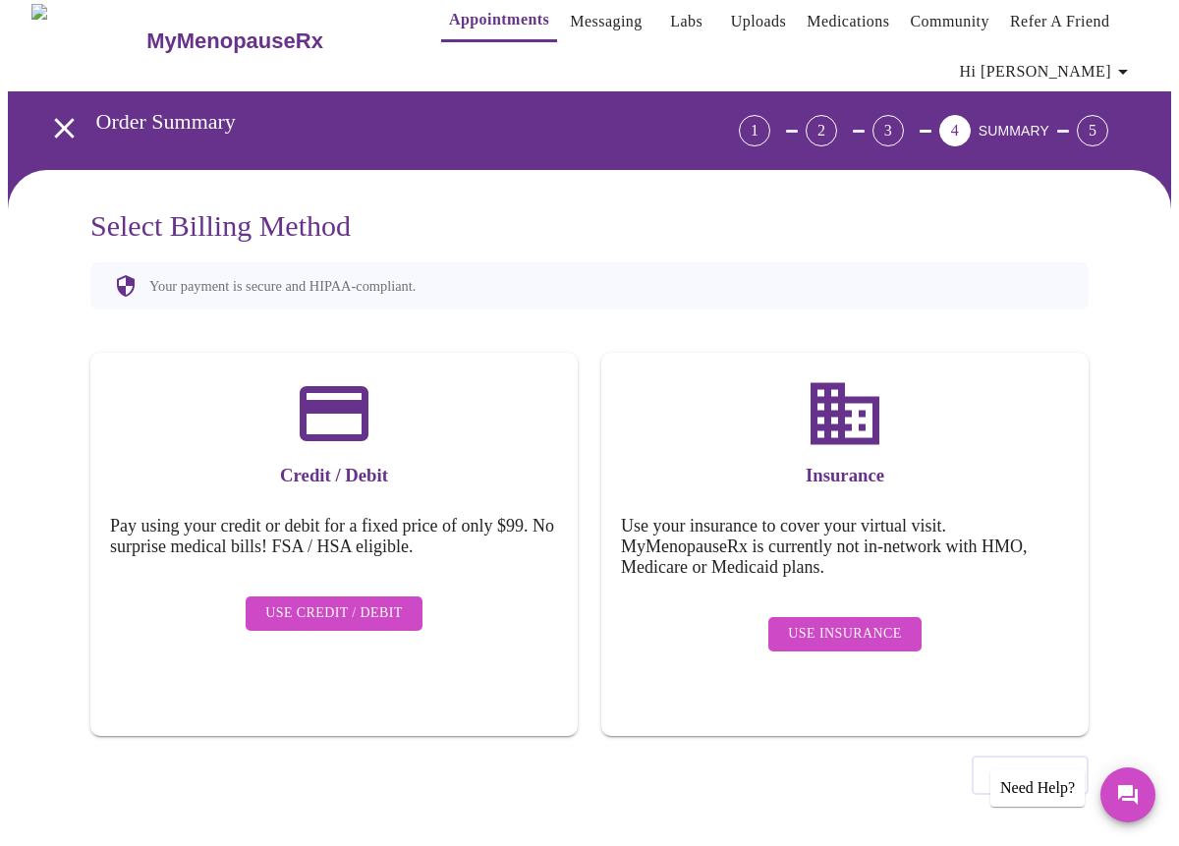
click at [857, 622] on span "Use Insurance" at bounding box center [844, 634] width 113 height 25
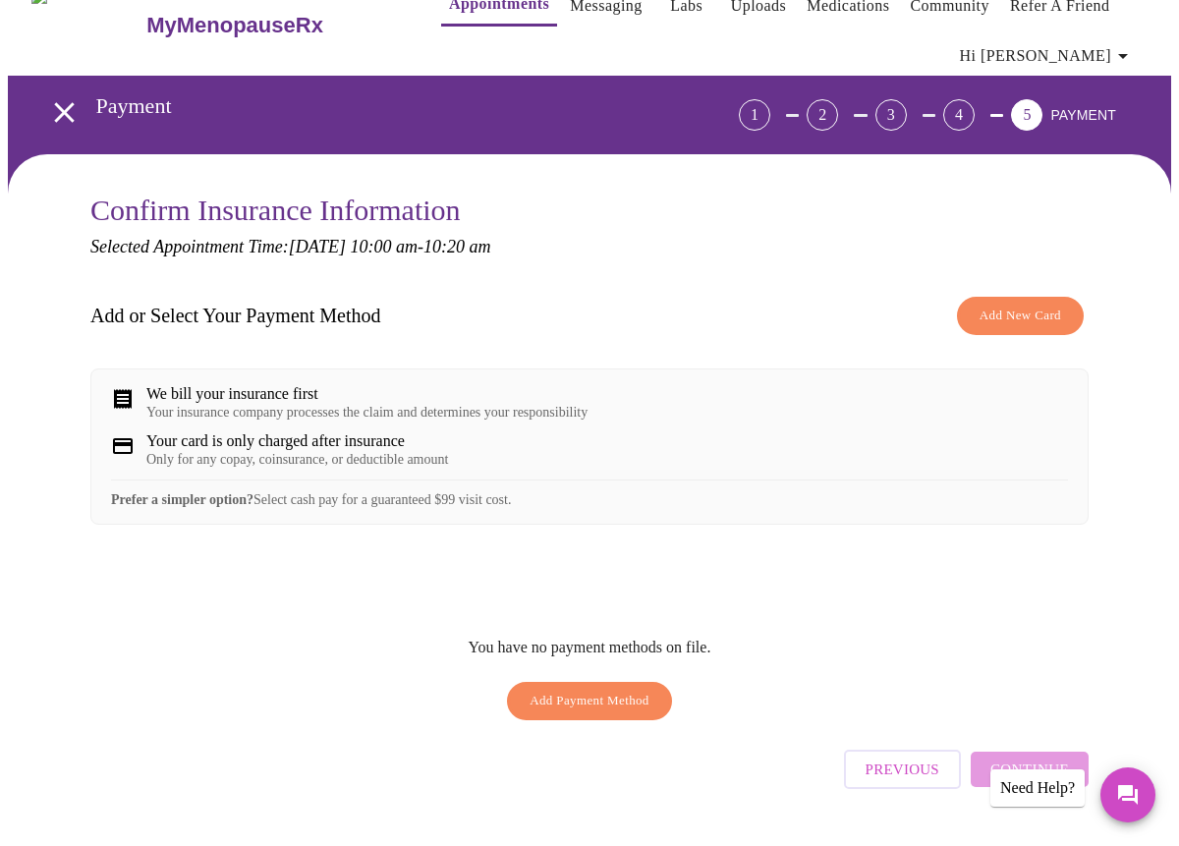
scroll to position [25, 0]
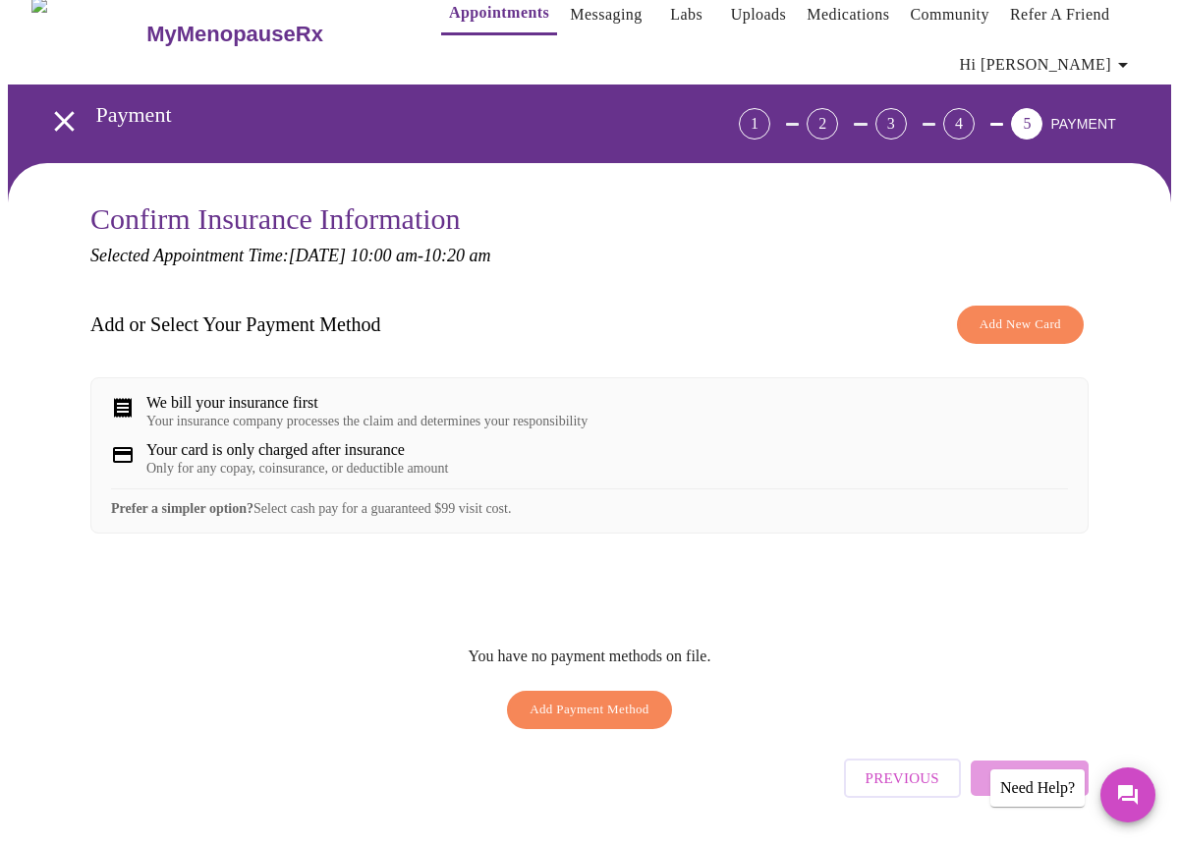
click at [1029, 320] on span "Add New Card" at bounding box center [1021, 325] width 82 height 23
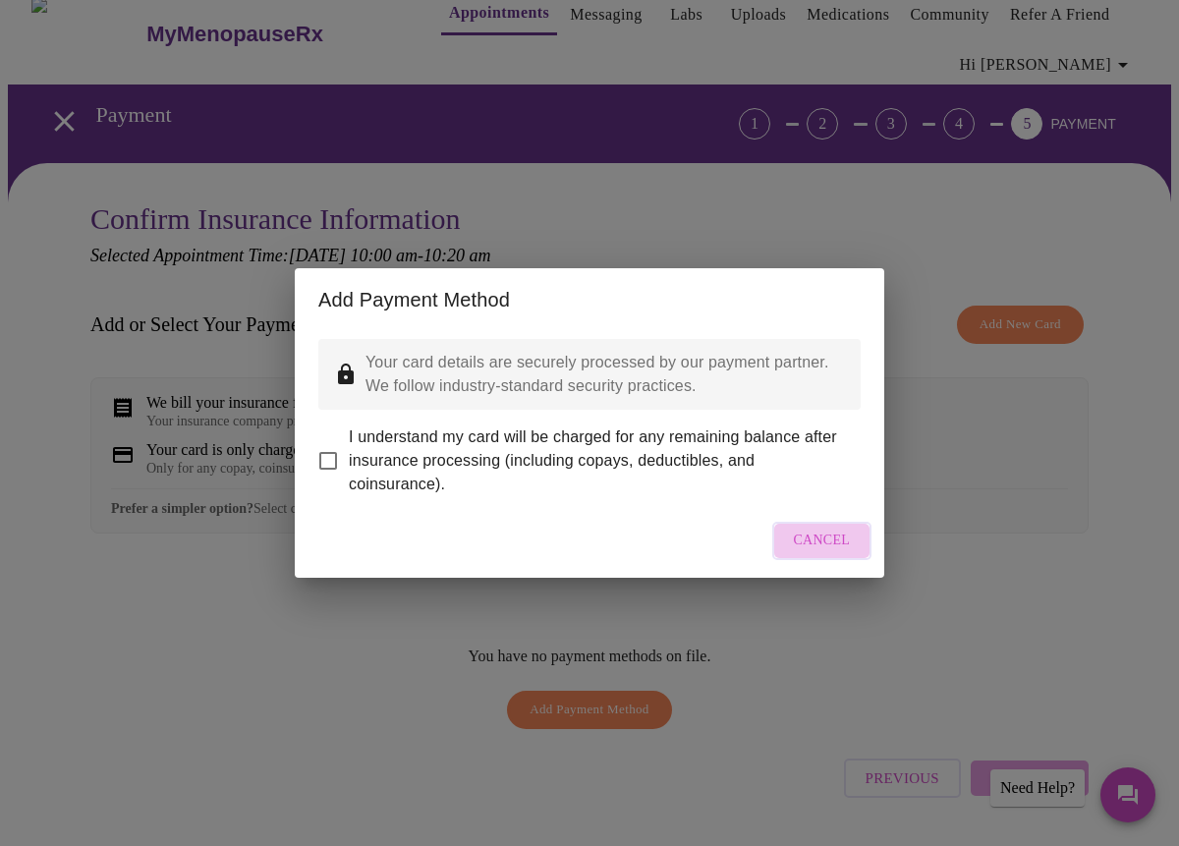
click at [829, 542] on button "Cancel" at bounding box center [822, 541] width 100 height 38
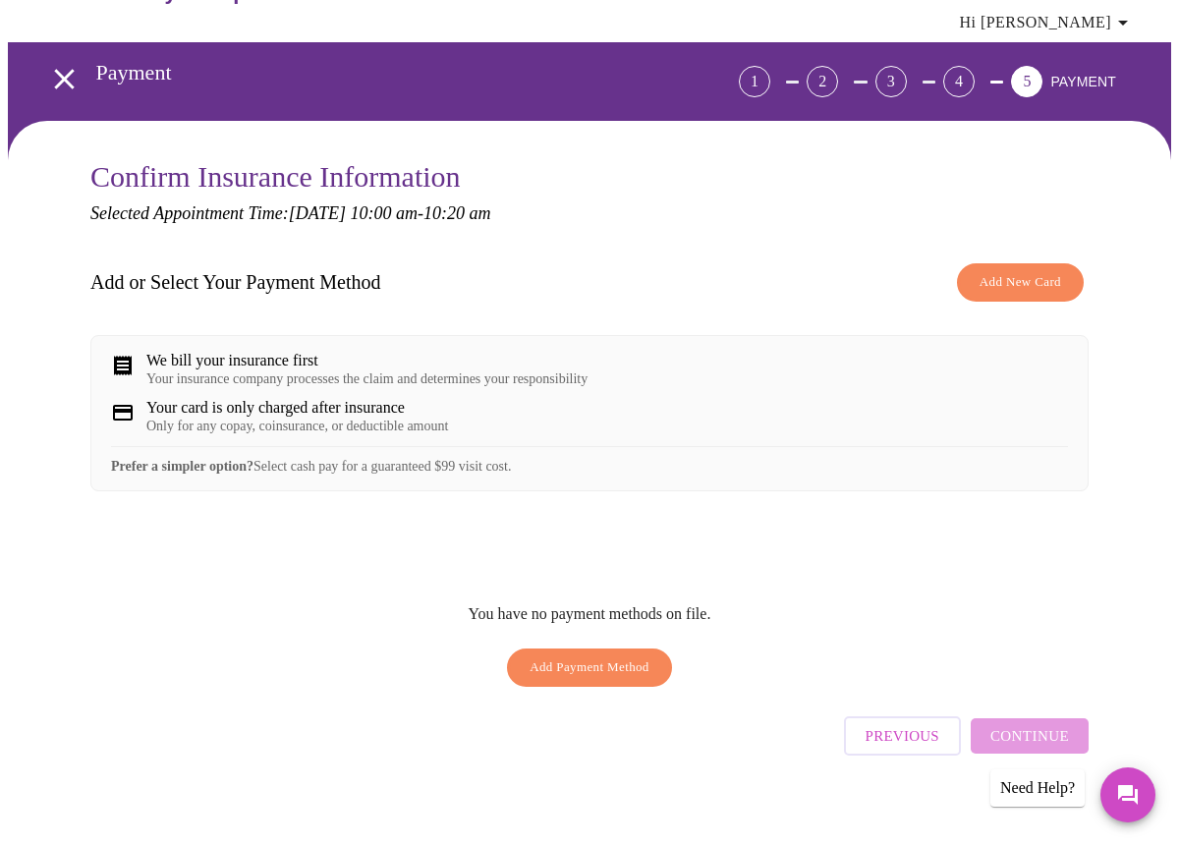
scroll to position [84, 0]
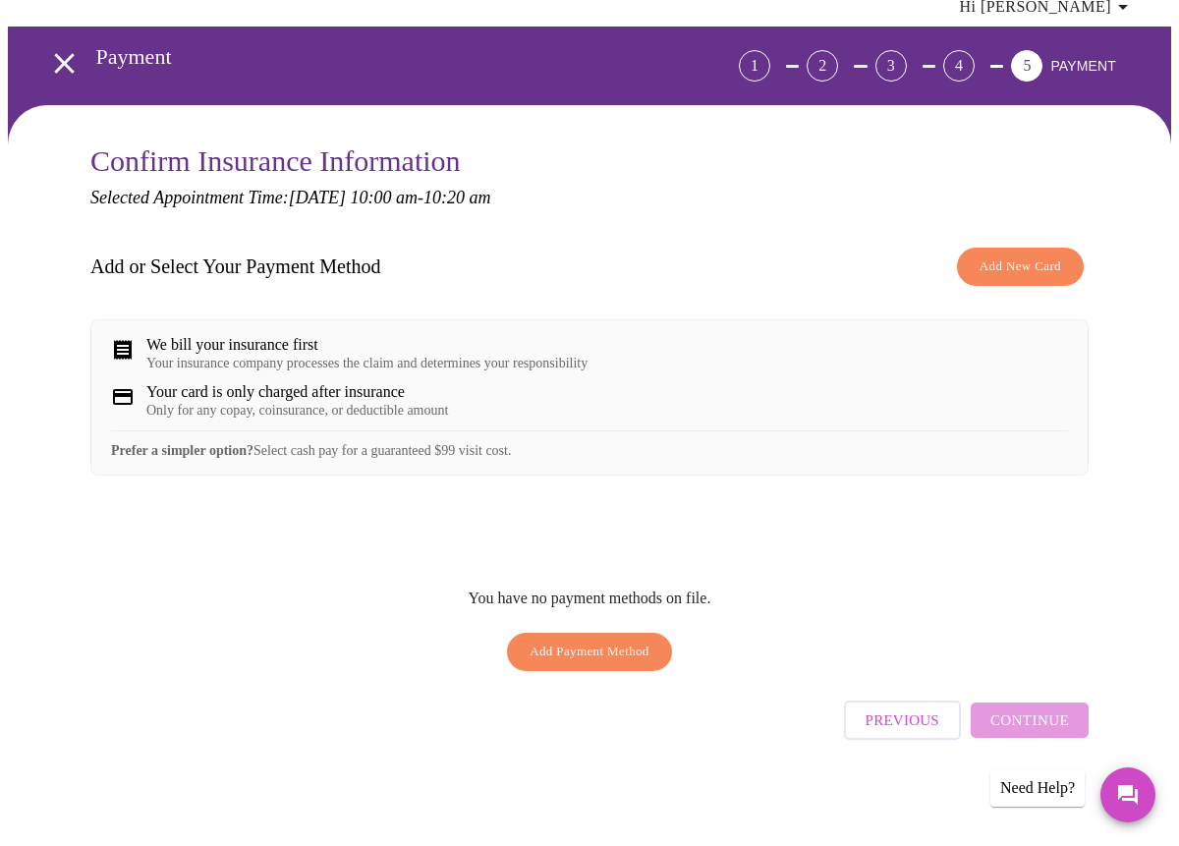
click at [1039, 264] on span "Add New Card" at bounding box center [1021, 267] width 82 height 23
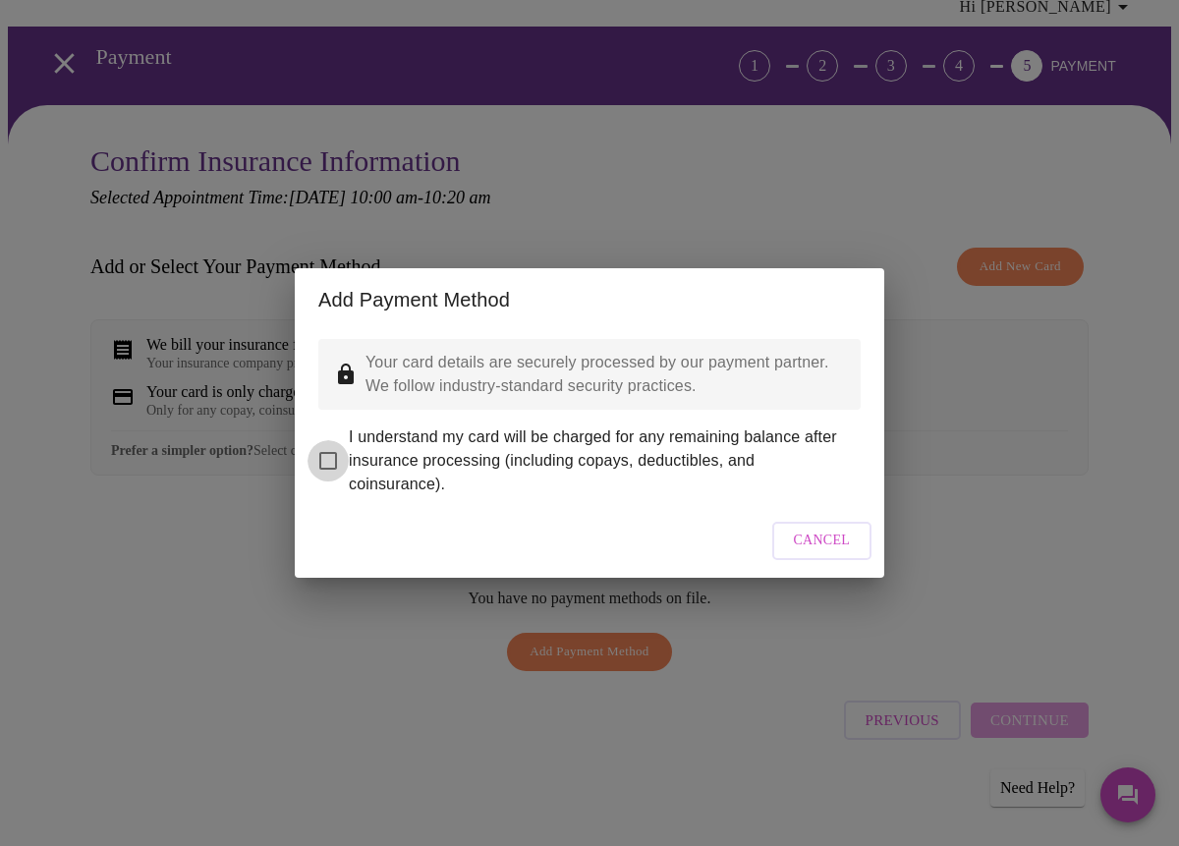
click at [325, 447] on input "I understand my card will be charged for any remaining balance after insurance …" at bounding box center [328, 460] width 41 height 41
checkbox input "true"
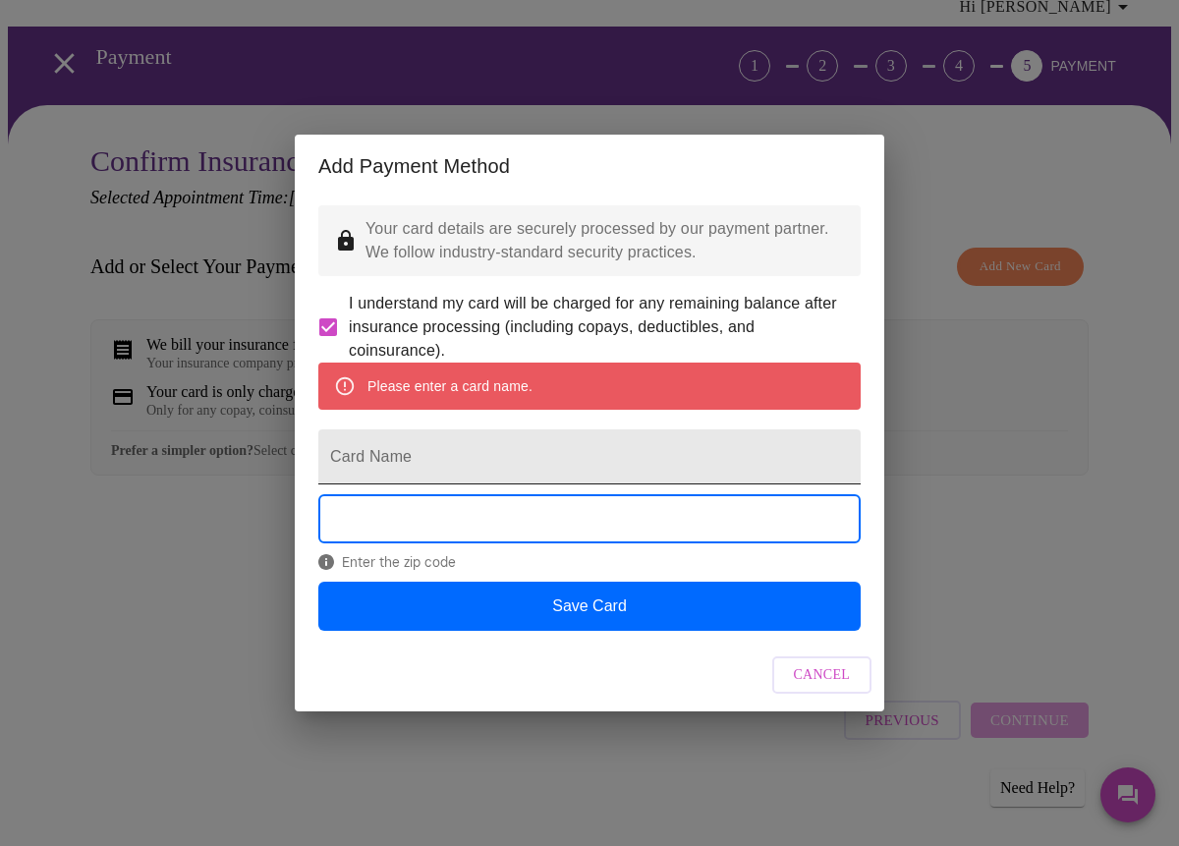
click at [350, 468] on input "Card Name" at bounding box center [589, 456] width 542 height 55
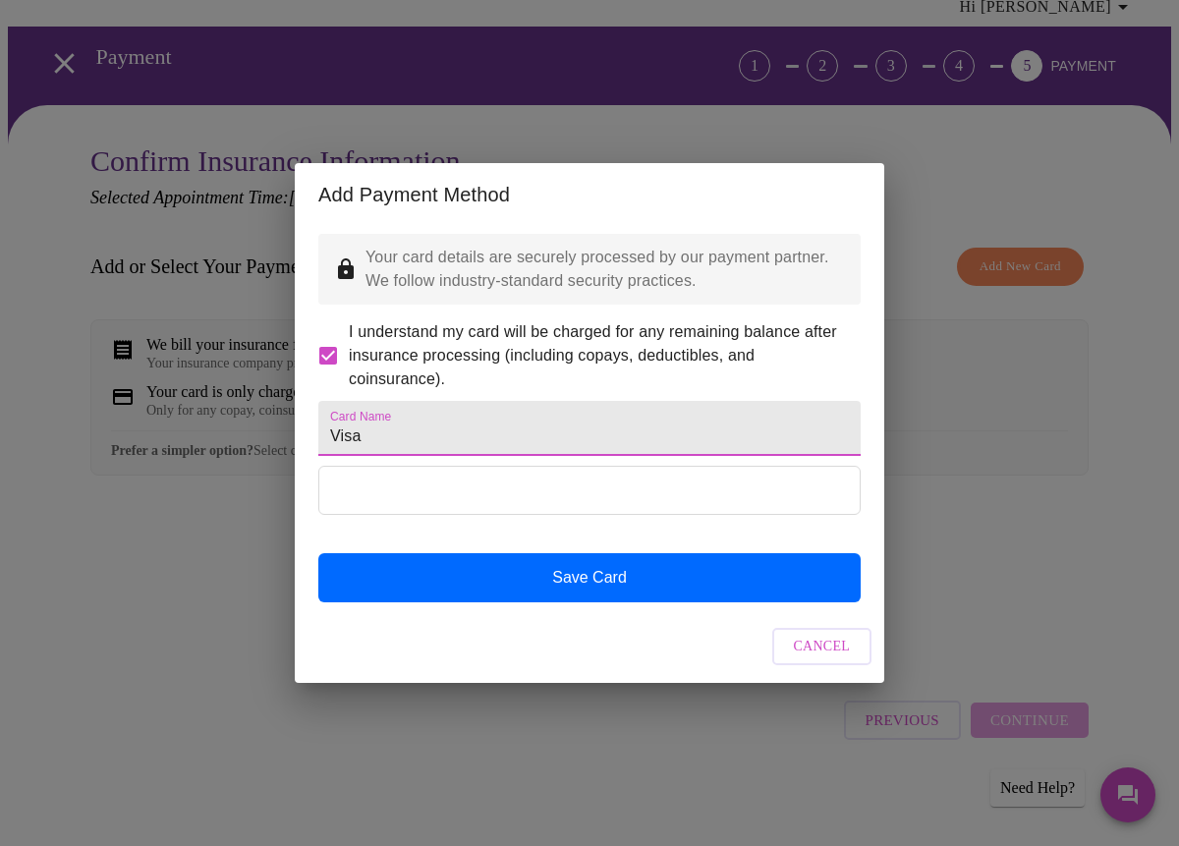
click at [329, 439] on input "Visa" at bounding box center [589, 428] width 542 height 55
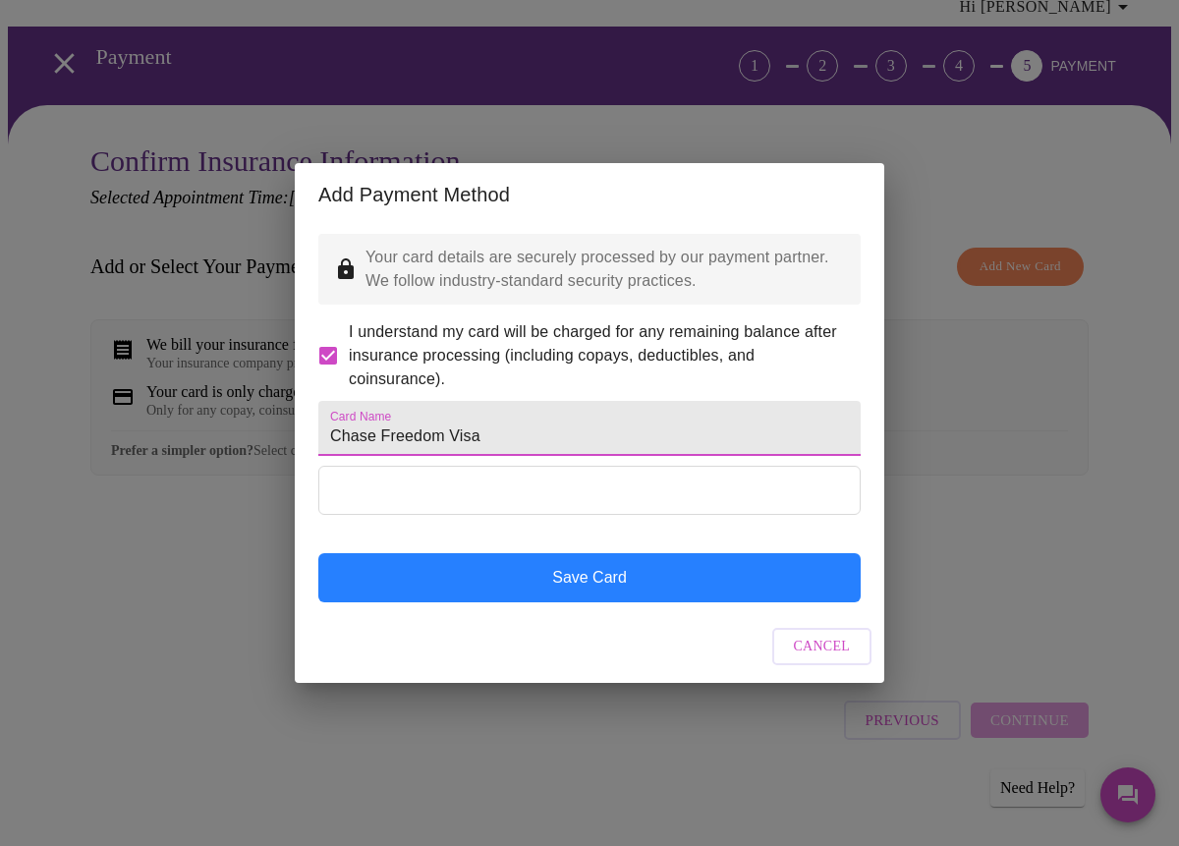
type input "Chase Freedom Visa"
click at [606, 602] on button "Save Card" at bounding box center [589, 577] width 542 height 49
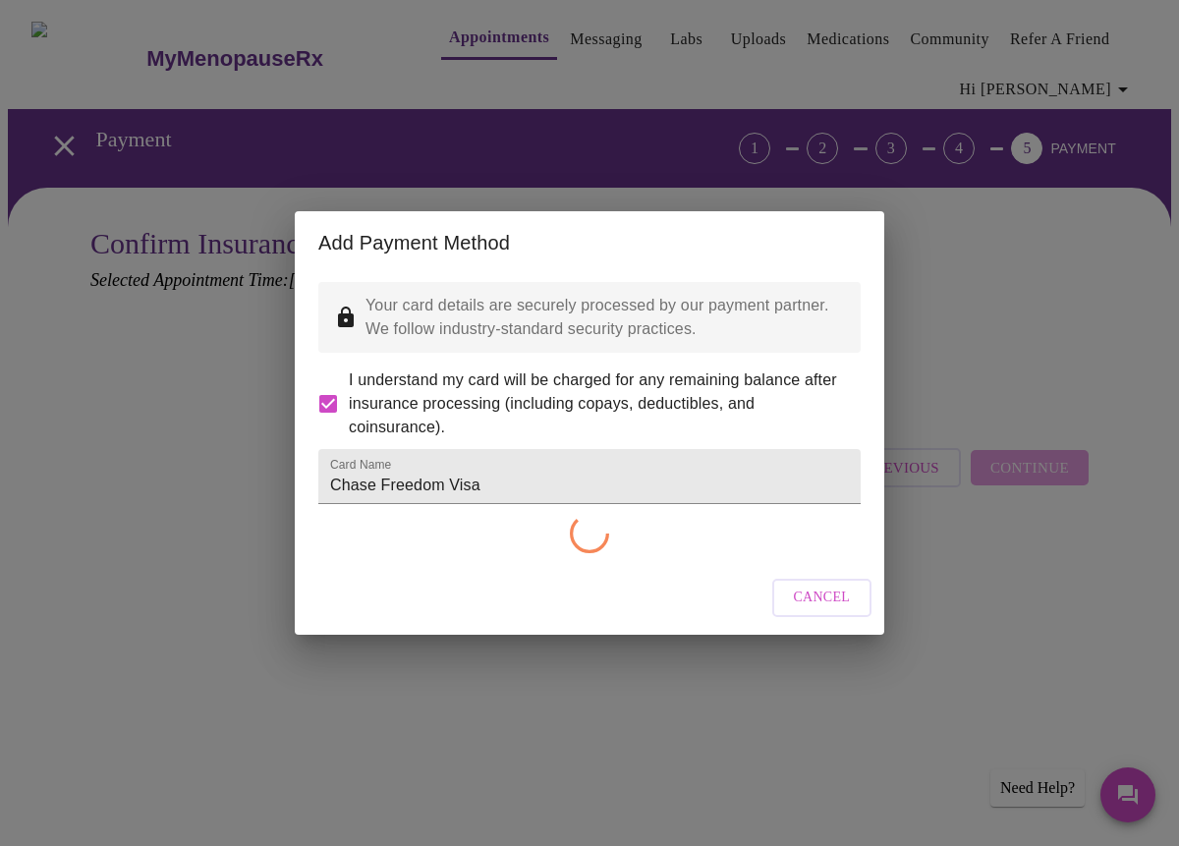
checkbox input "false"
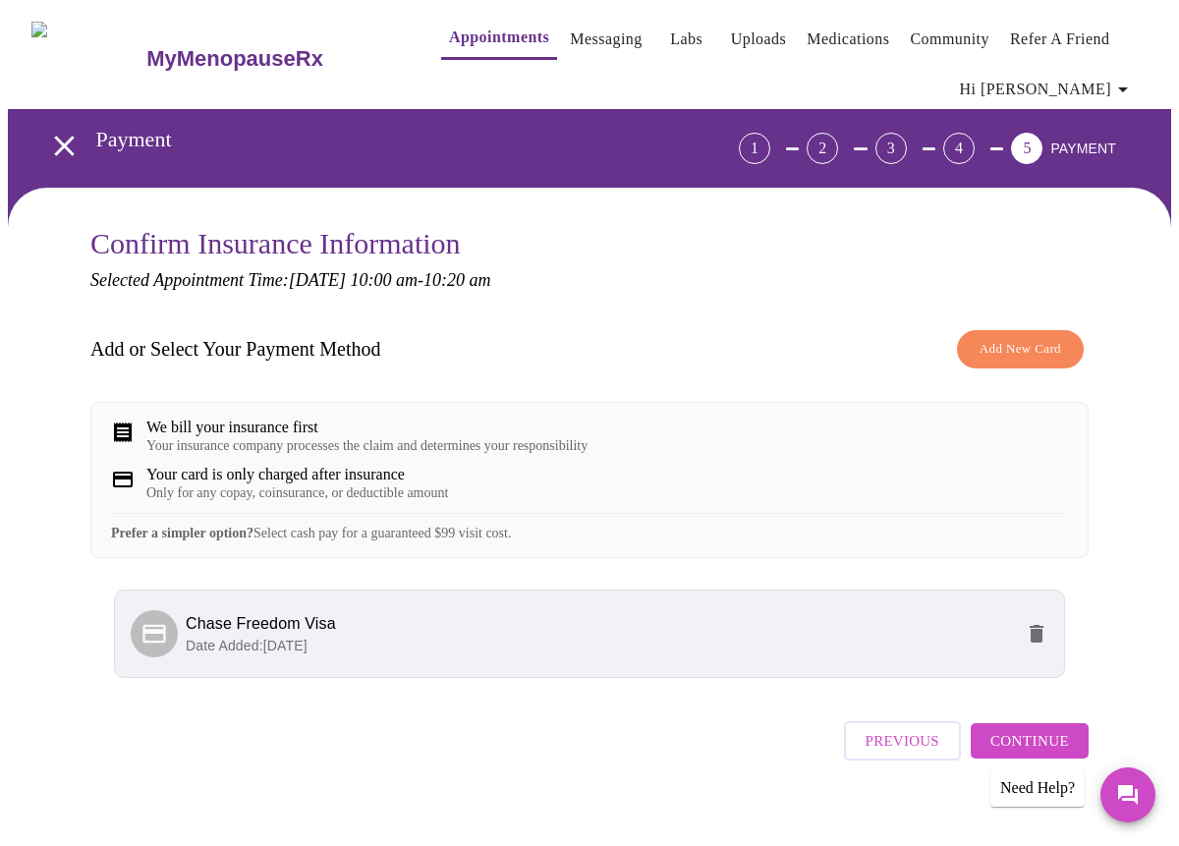
scroll to position [34, 0]
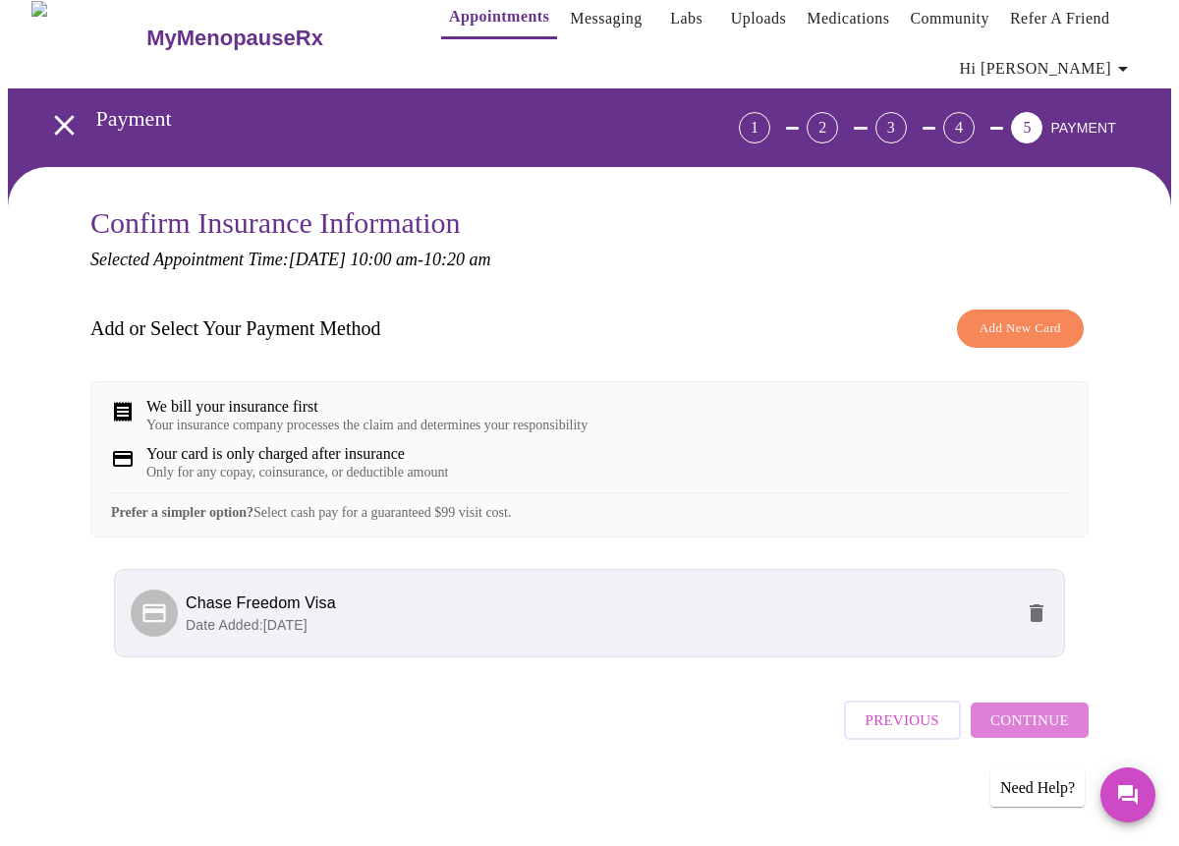
click at [1049, 727] on span "Continue" at bounding box center [1030, 721] width 79 height 26
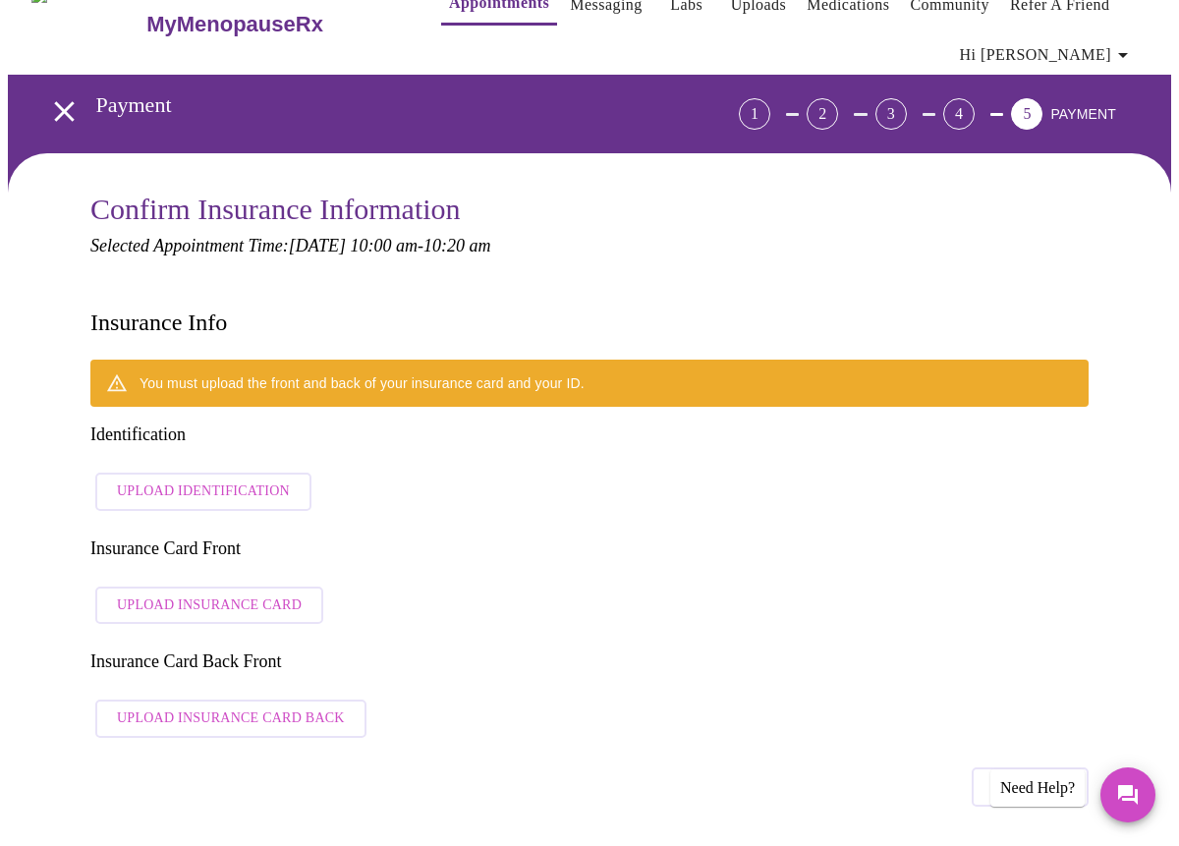
click at [169, 480] on span "Upload Identification" at bounding box center [203, 492] width 173 height 25
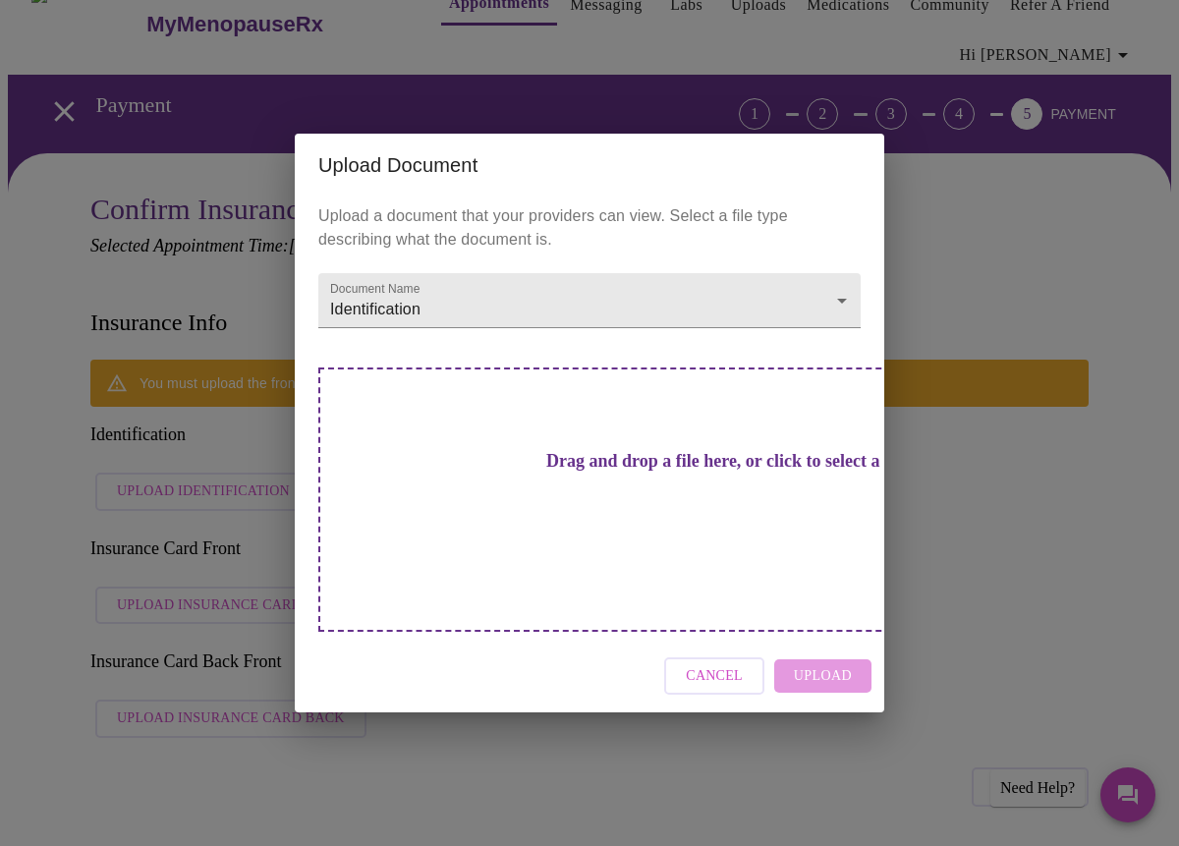
click at [639, 472] on h3 "Drag and drop a file here, or click to select a file" at bounding box center [727, 461] width 542 height 21
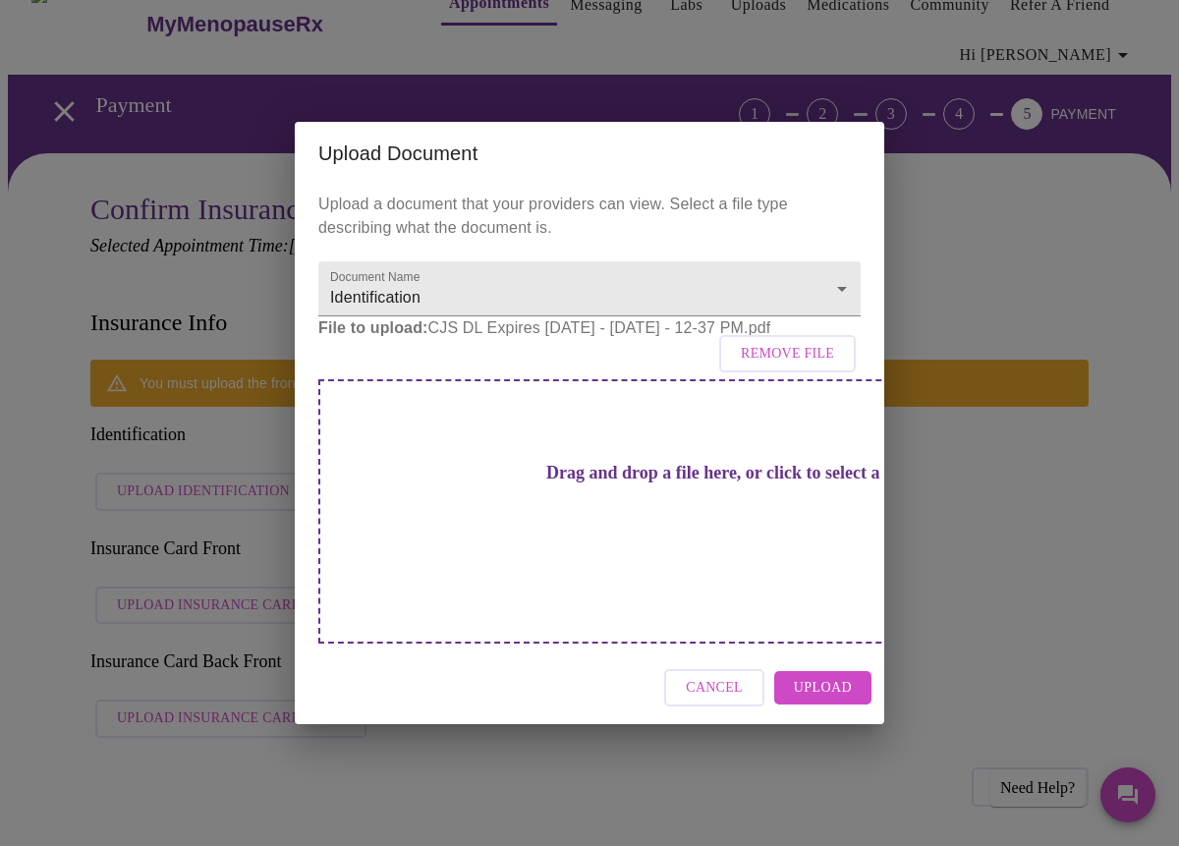
click at [822, 676] on span "Upload" at bounding box center [823, 688] width 58 height 25
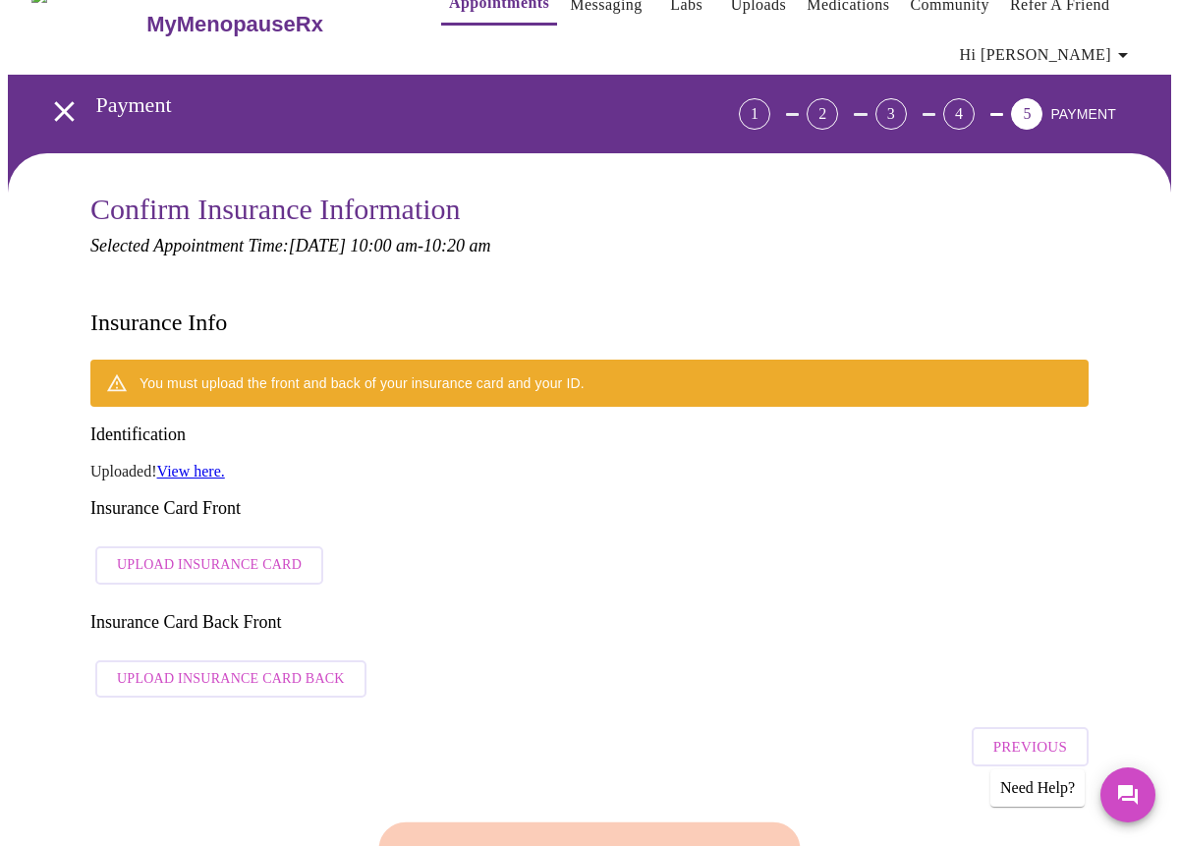
click at [191, 776] on div "Finish and Book Now!" at bounding box center [589, 856] width 999 height 161
click at [187, 463] on link "View here." at bounding box center [191, 471] width 68 height 17
click at [205, 553] on span "Upload Insurance Card" at bounding box center [209, 565] width 185 height 25
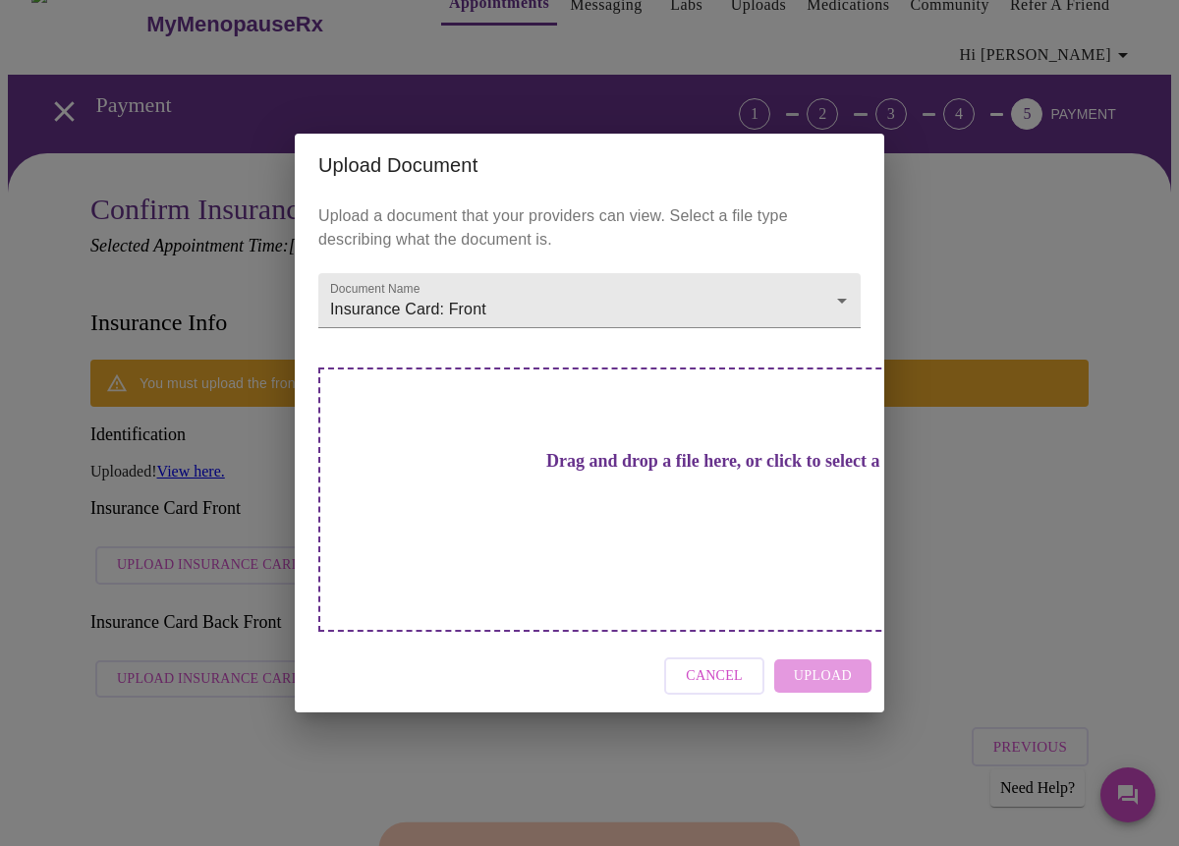
click at [756, 464] on div "Drag and drop a file here, or click to select a file" at bounding box center [727, 500] width 818 height 264
click at [824, 645] on div "Cancel Upload" at bounding box center [590, 677] width 590 height 74
click at [699, 472] on h3 "Drag and drop a file here, or click to select a file" at bounding box center [727, 461] width 542 height 21
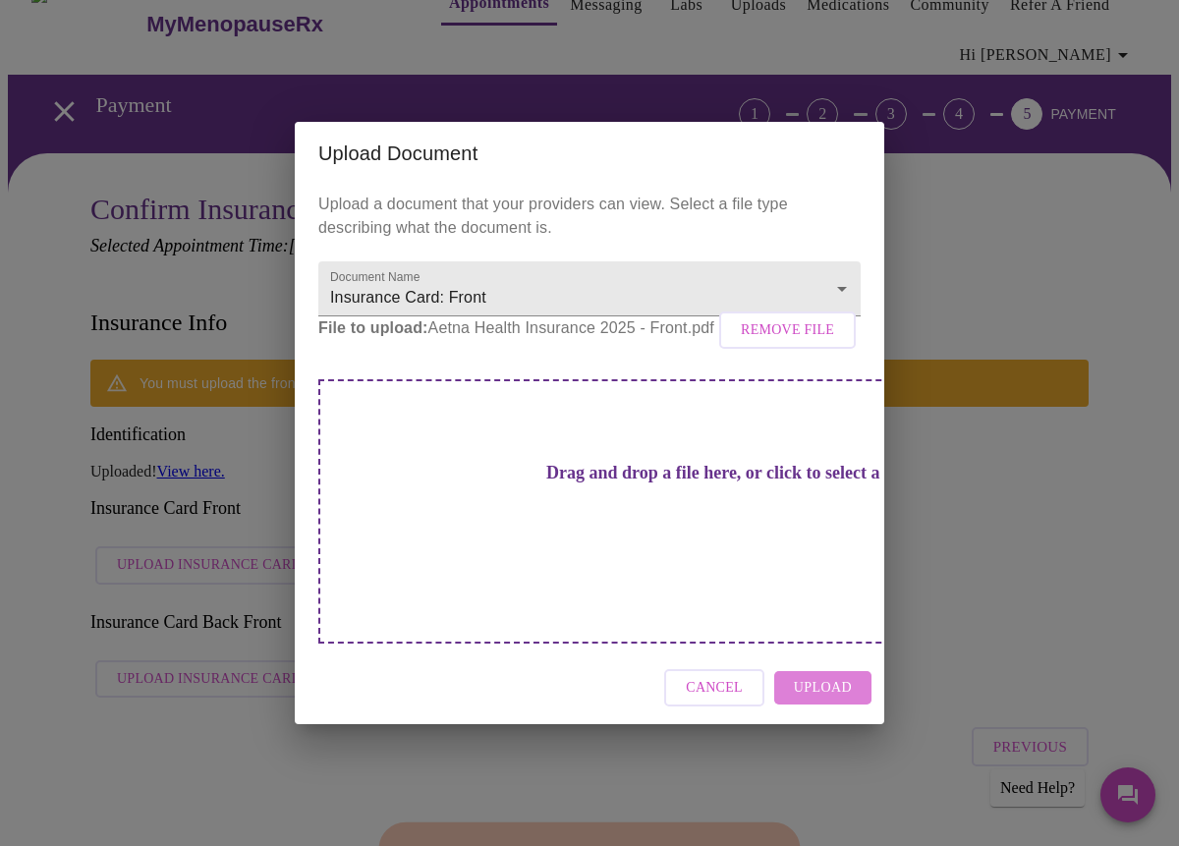
click at [834, 676] on span "Upload" at bounding box center [823, 688] width 58 height 25
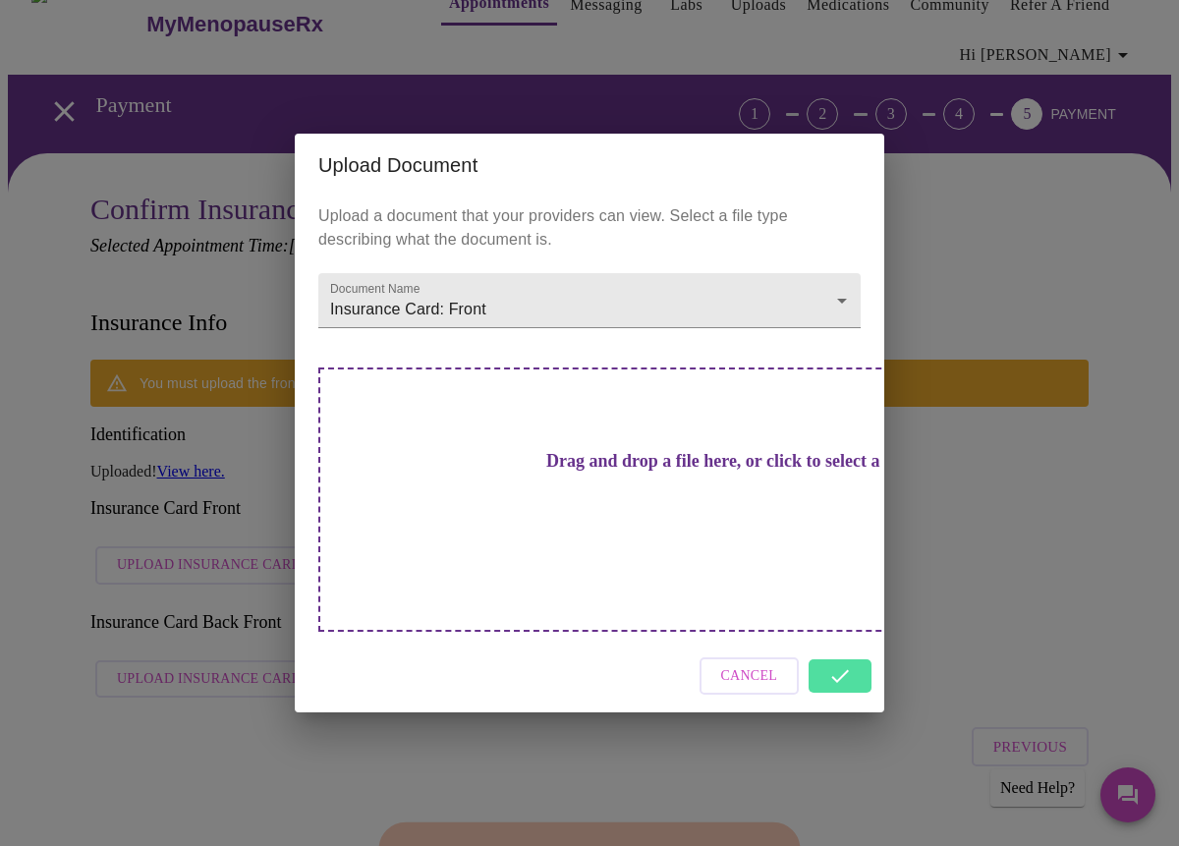
click at [224, 757] on div "Upload Document Upload a document that your providers can view. Select a file t…" at bounding box center [589, 423] width 1179 height 846
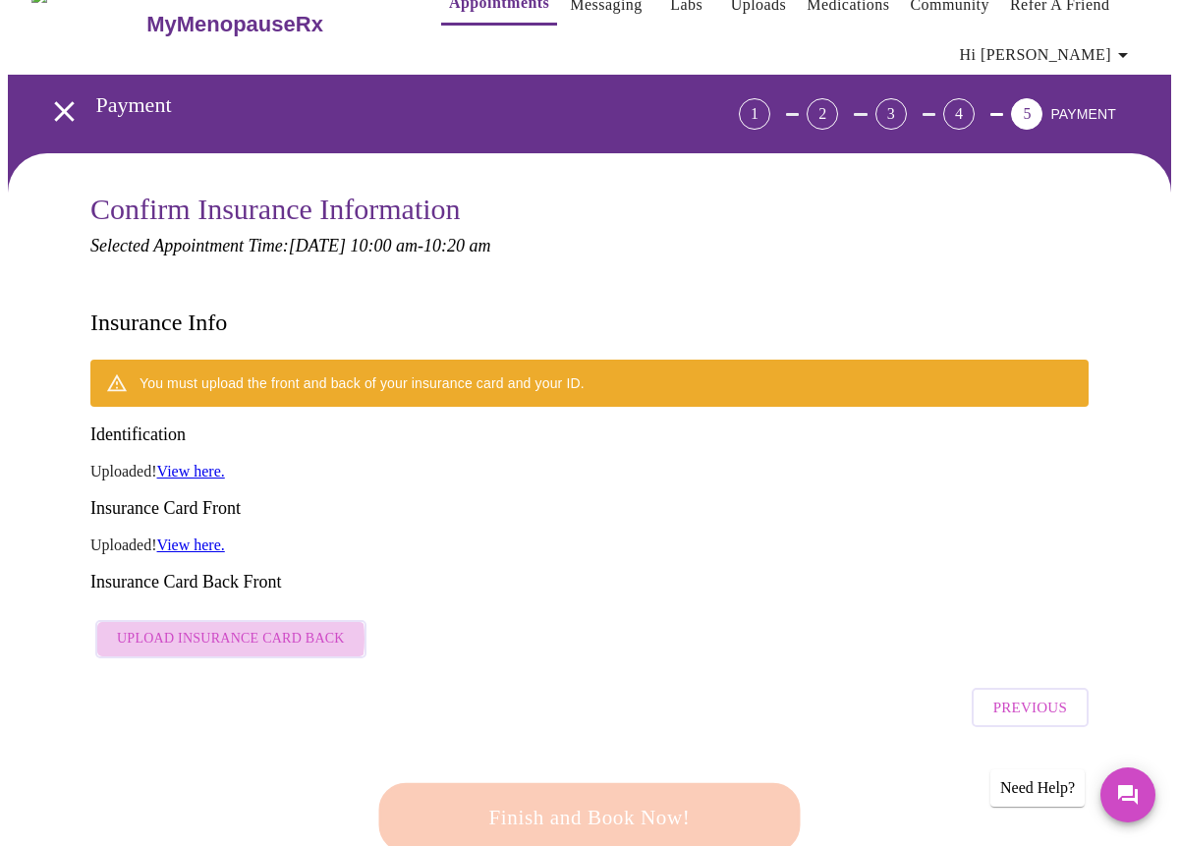
click at [222, 627] on span "Upload Insurance Card Back" at bounding box center [231, 639] width 228 height 25
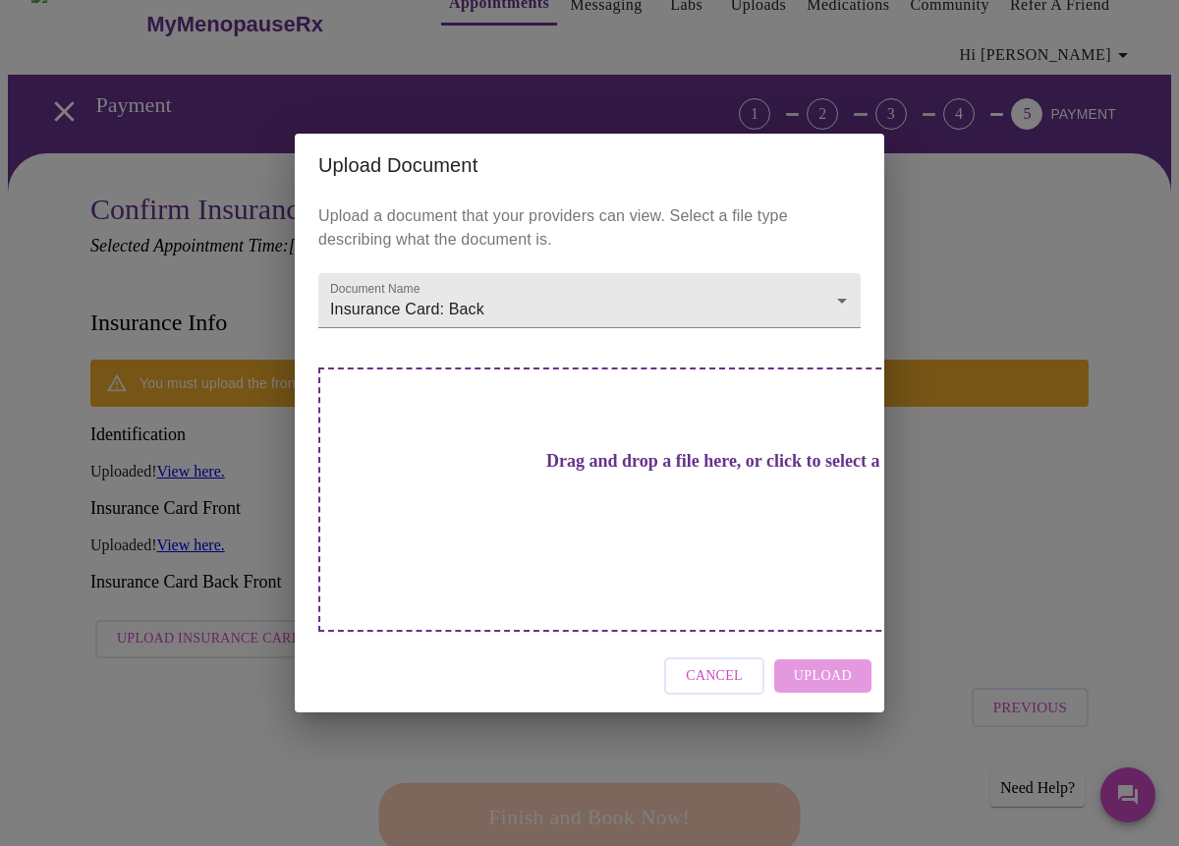
click at [607, 472] on h3 "Drag and drop a file here, or click to select a file" at bounding box center [727, 461] width 542 height 21
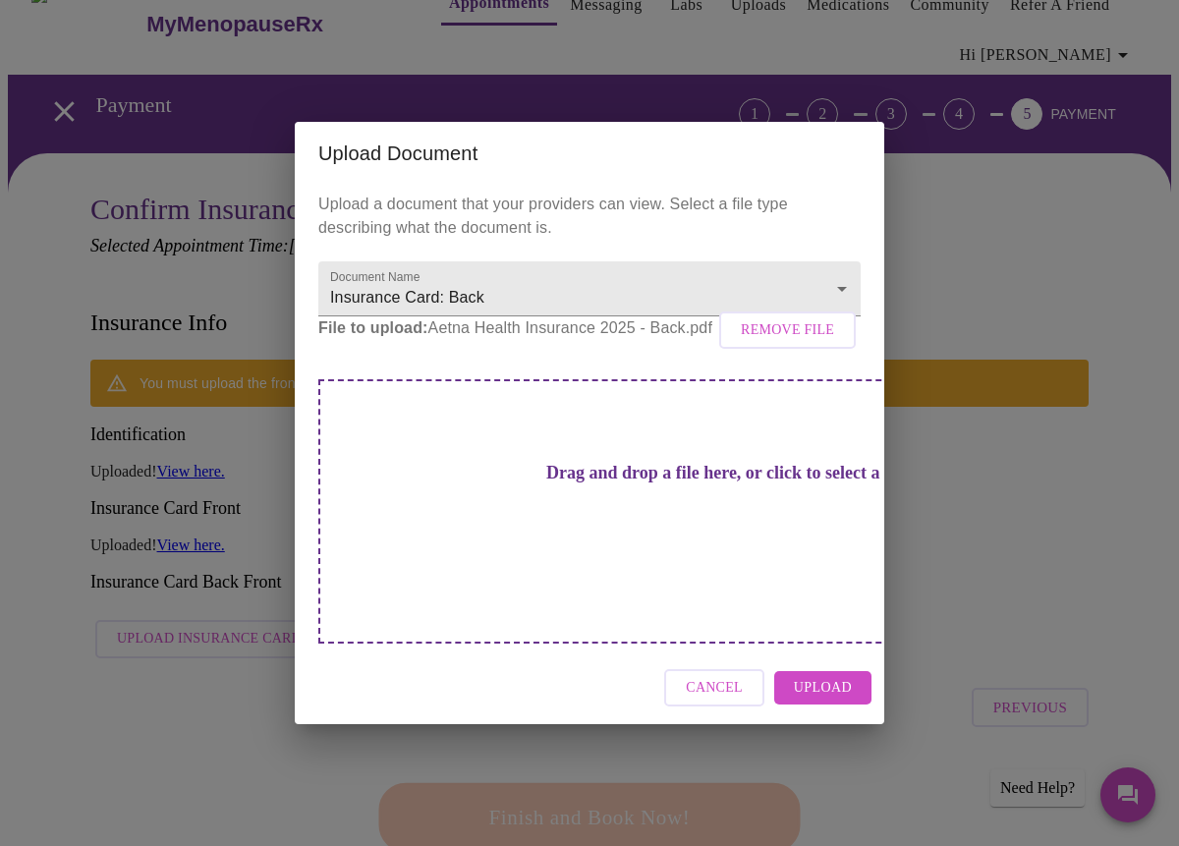
click at [831, 676] on span "Upload" at bounding box center [823, 688] width 58 height 25
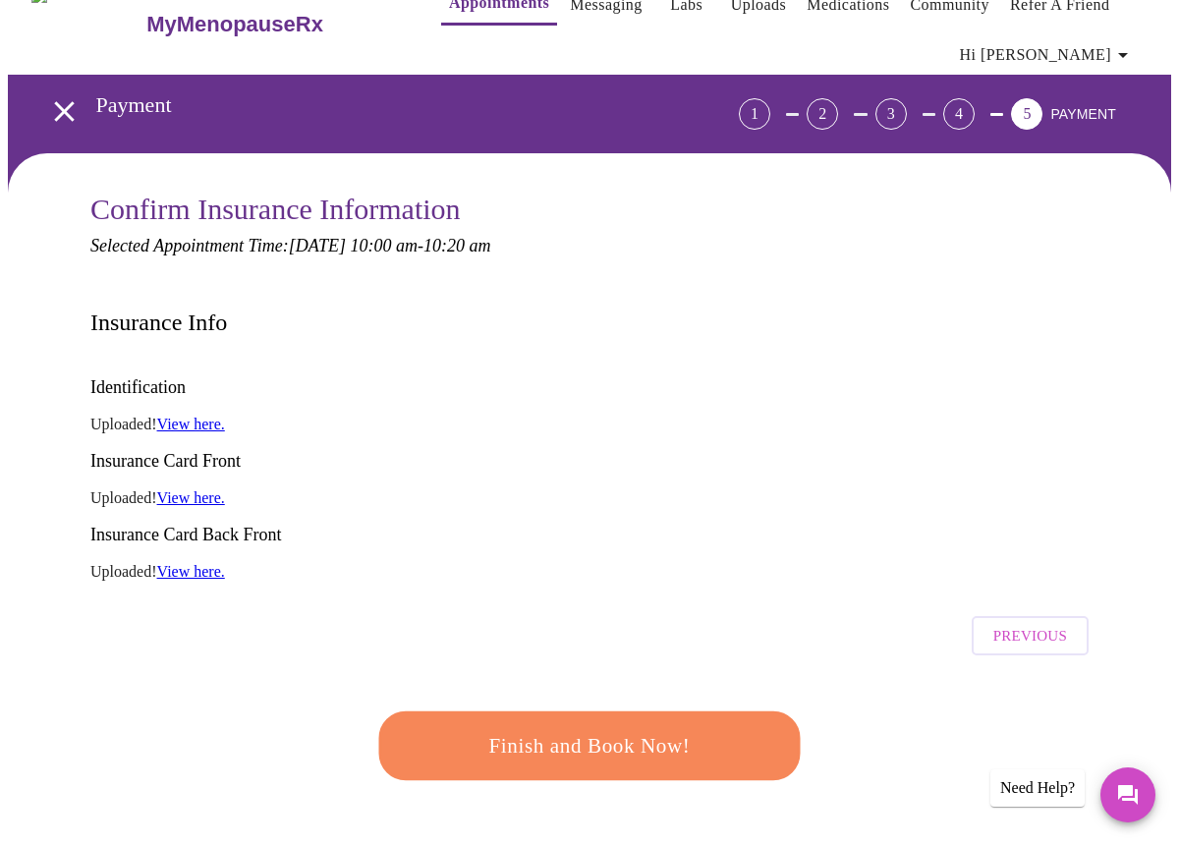
click at [560, 728] on span "Finish and Book Now!" at bounding box center [590, 746] width 364 height 36
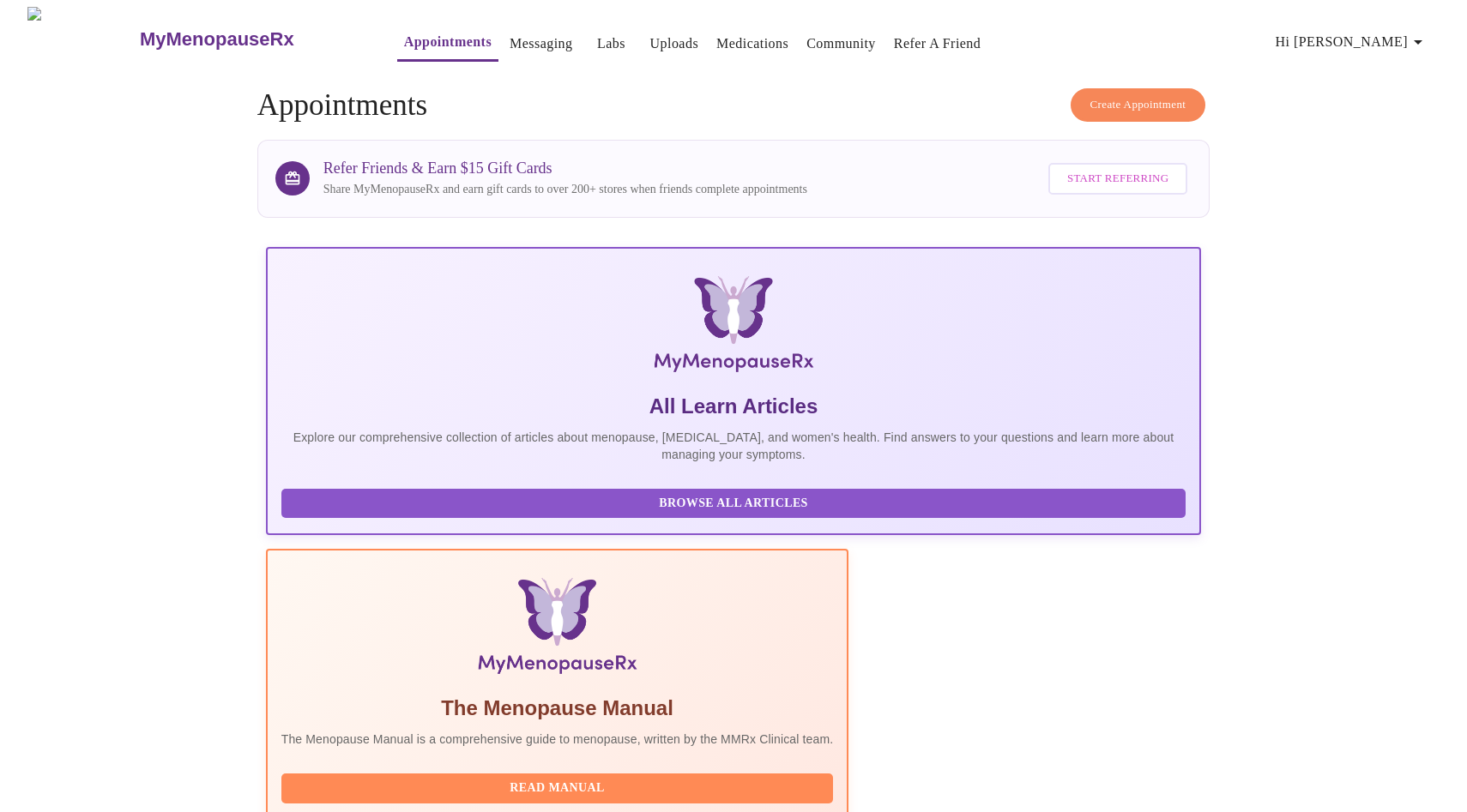
click at [1028, 40] on icon "button" at bounding box center [1418, 42] width 9 height 4
click at [1028, 130] on li "Log out" at bounding box center [1383, 128] width 79 height 31
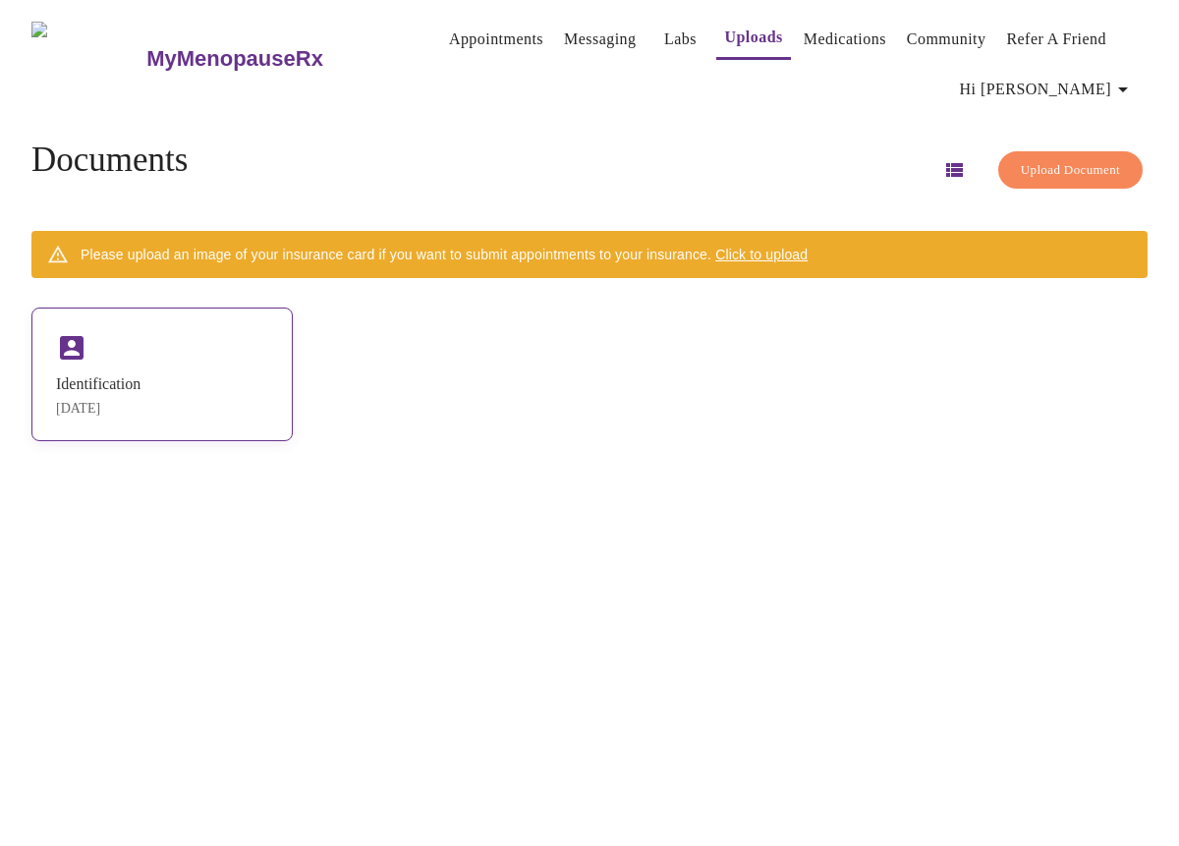
click at [179, 413] on div "Identification [DATE]" at bounding box center [161, 375] width 261 height 134
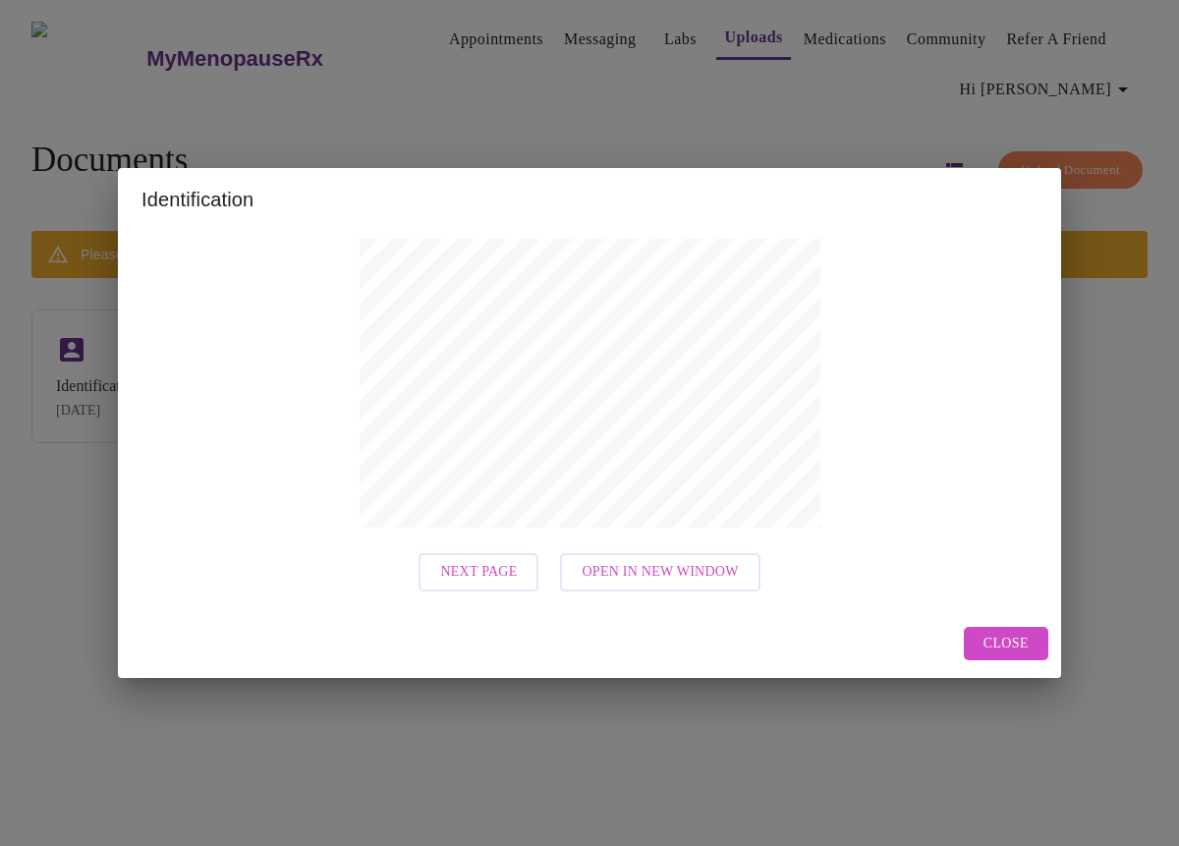
click at [1022, 642] on span "Close" at bounding box center [1006, 644] width 45 height 25
